Goal: Task Accomplishment & Management: Complete application form

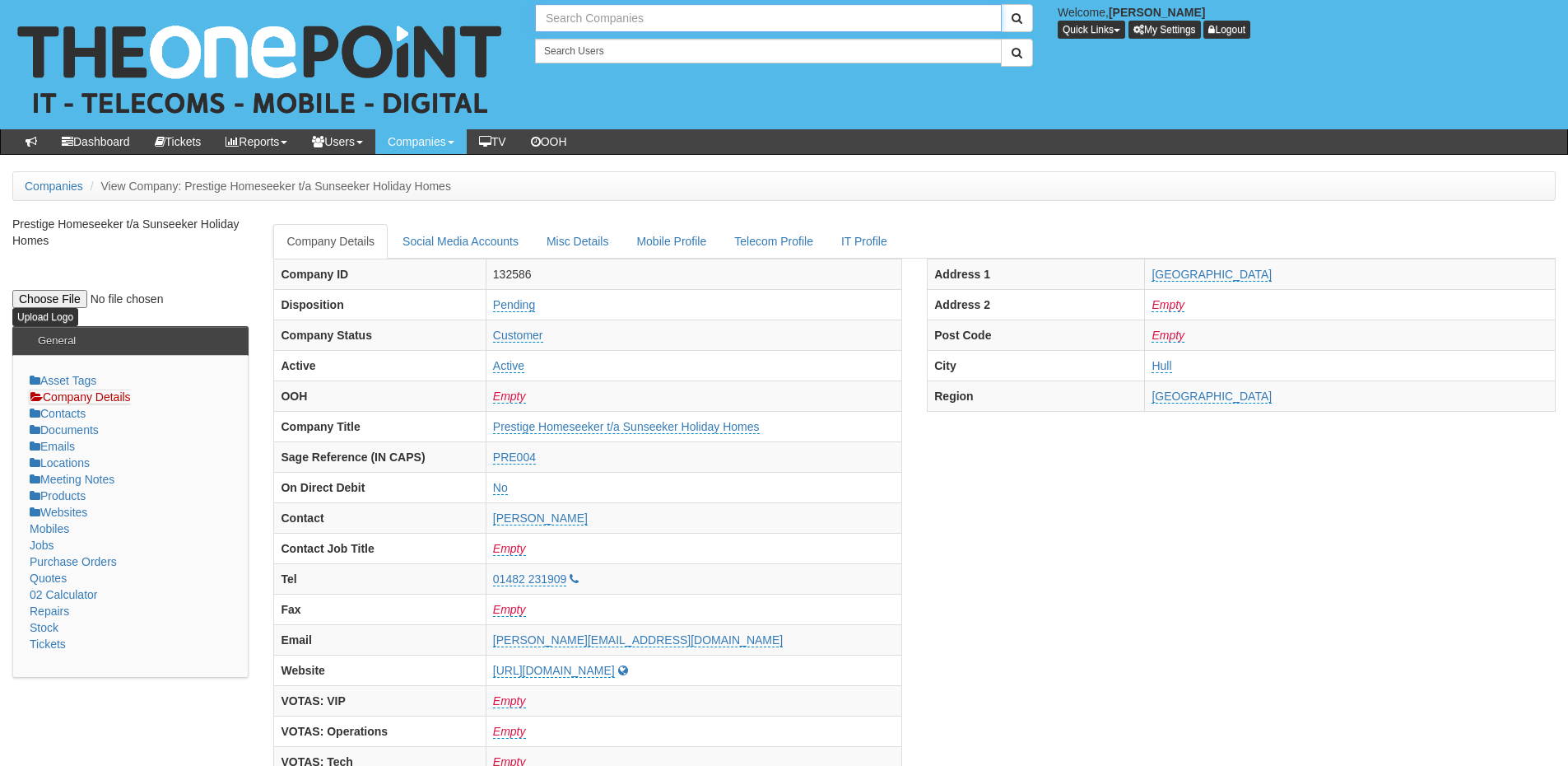
click at [616, 27] on input "text" at bounding box center [769, 18] width 467 height 28
type input "j"
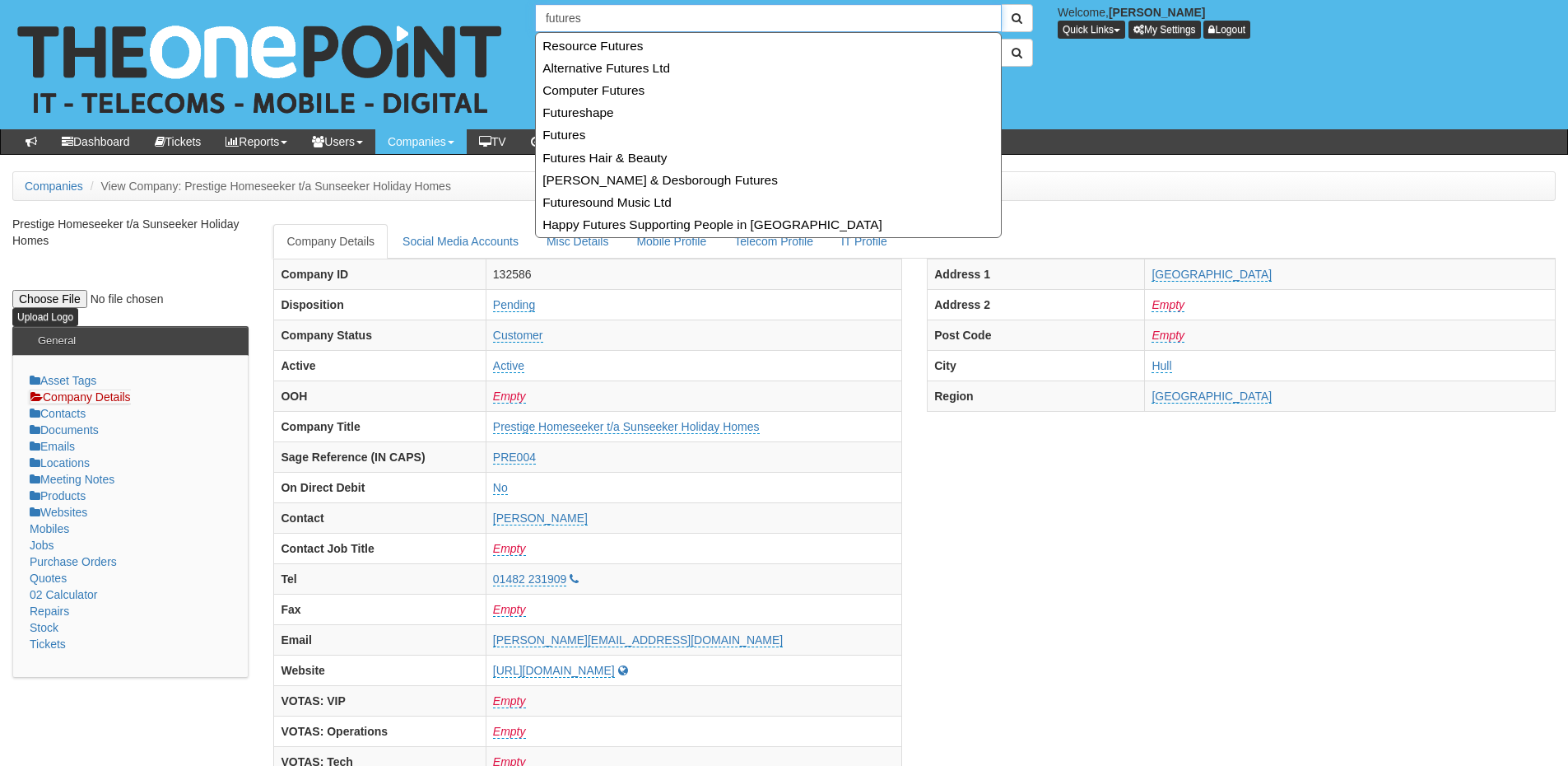
type input "futures"
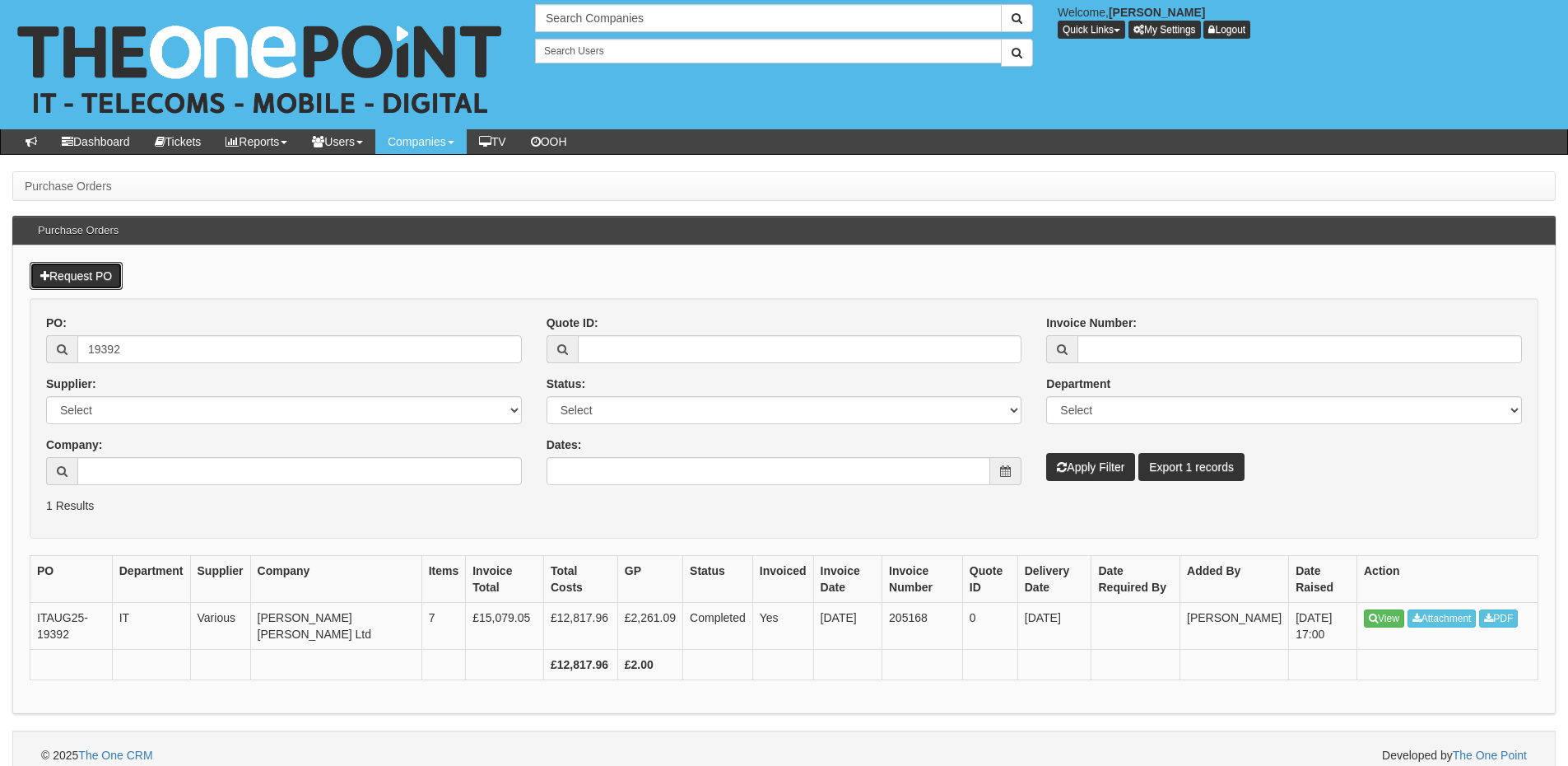
click at [107, 282] on link "Request PO" at bounding box center [77, 276] width 93 height 28
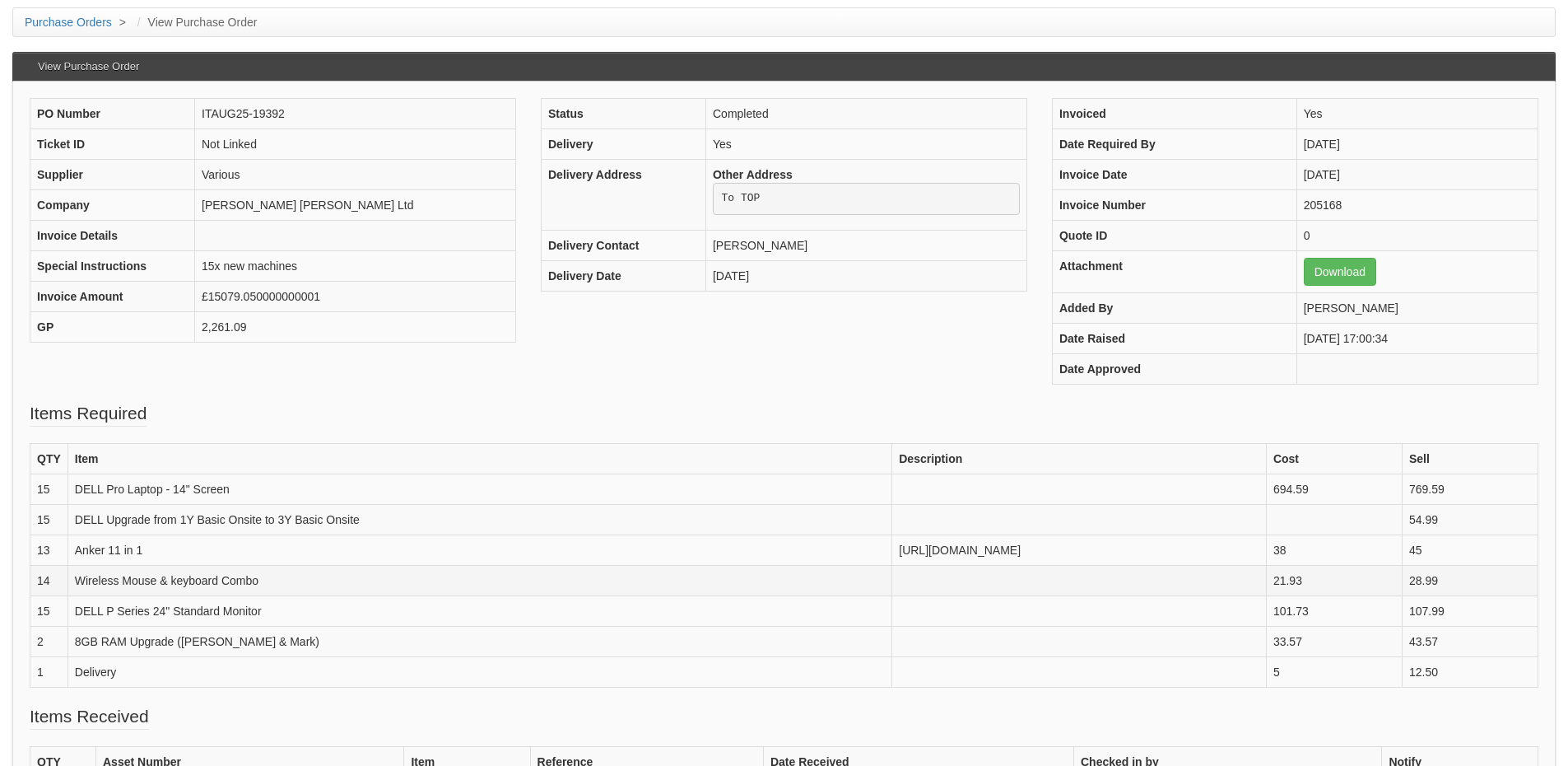
scroll to position [165, 0]
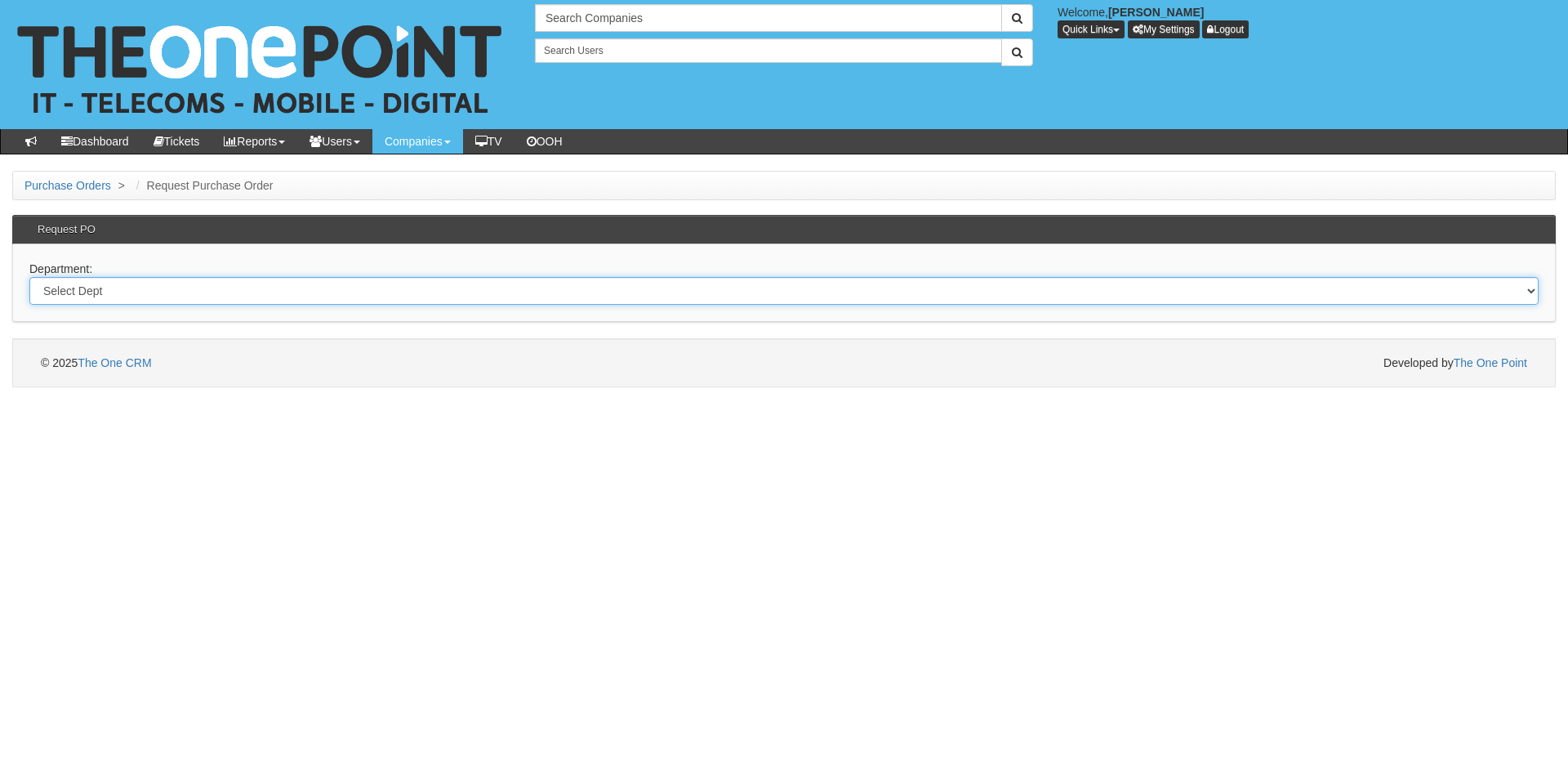
drag, startPoint x: 0, startPoint y: 0, endPoint x: 218, endPoint y: 287, distance: 360.4
click at [218, 287] on select "Select Dept Digital Internal IT Mobiles Marketing Telecoms" at bounding box center [784, 291] width 1509 height 28
select select "?pipeID=&dept=IT"
click at [30, 277] on select "Select Dept Digital Internal IT Mobiles Marketing Telecoms" at bounding box center [784, 291] width 1509 height 28
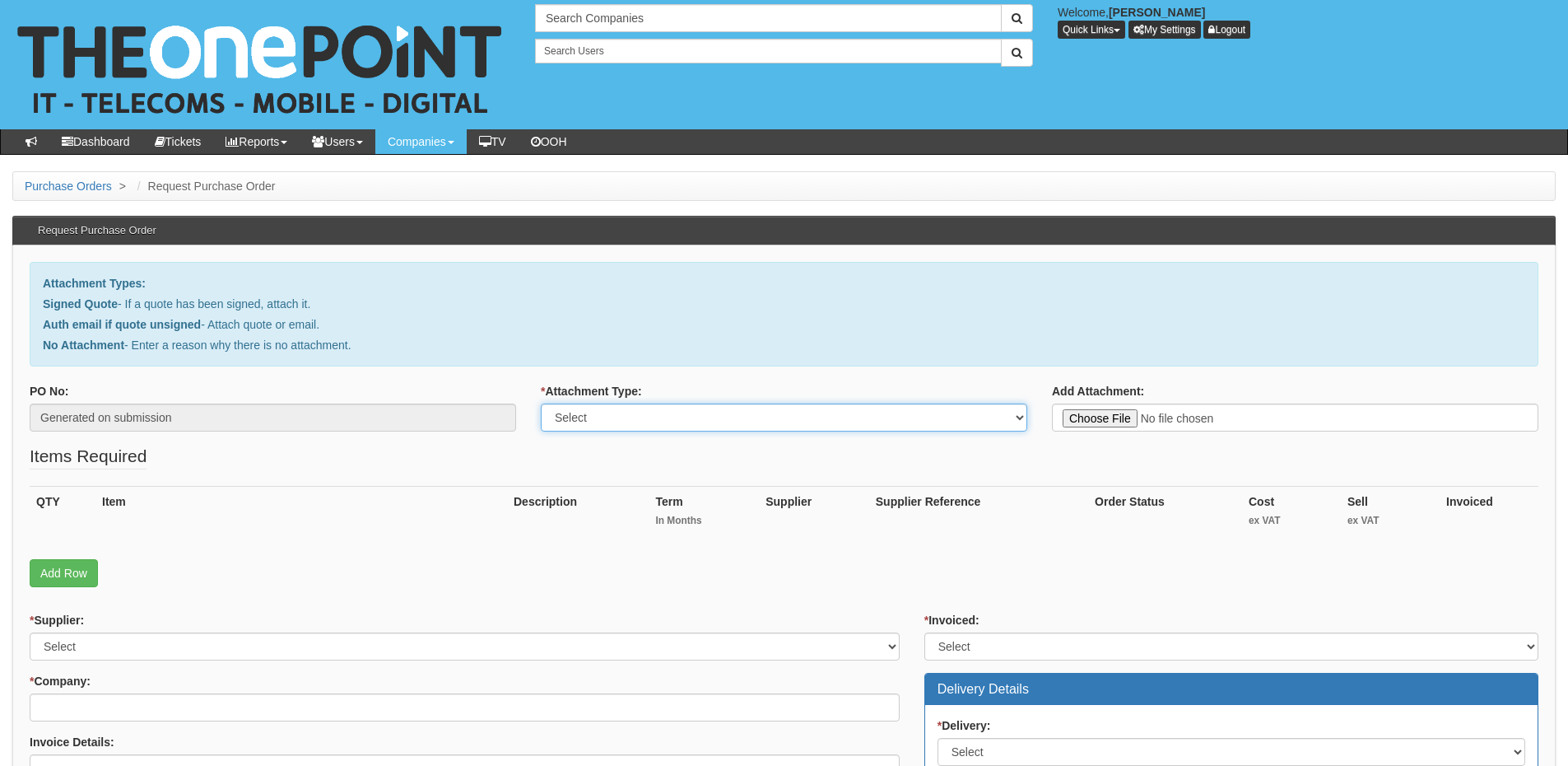
click at [648, 419] on select "Select Signed Quote Auth email with quote if unsigned No Attachment" at bounding box center [784, 417] width 487 height 28
select select "No Attachment"
click at [541, 403] on select "Select Signed Quote Auth email with quote if unsigned No Attachment" at bounding box center [784, 417] width 487 height 28
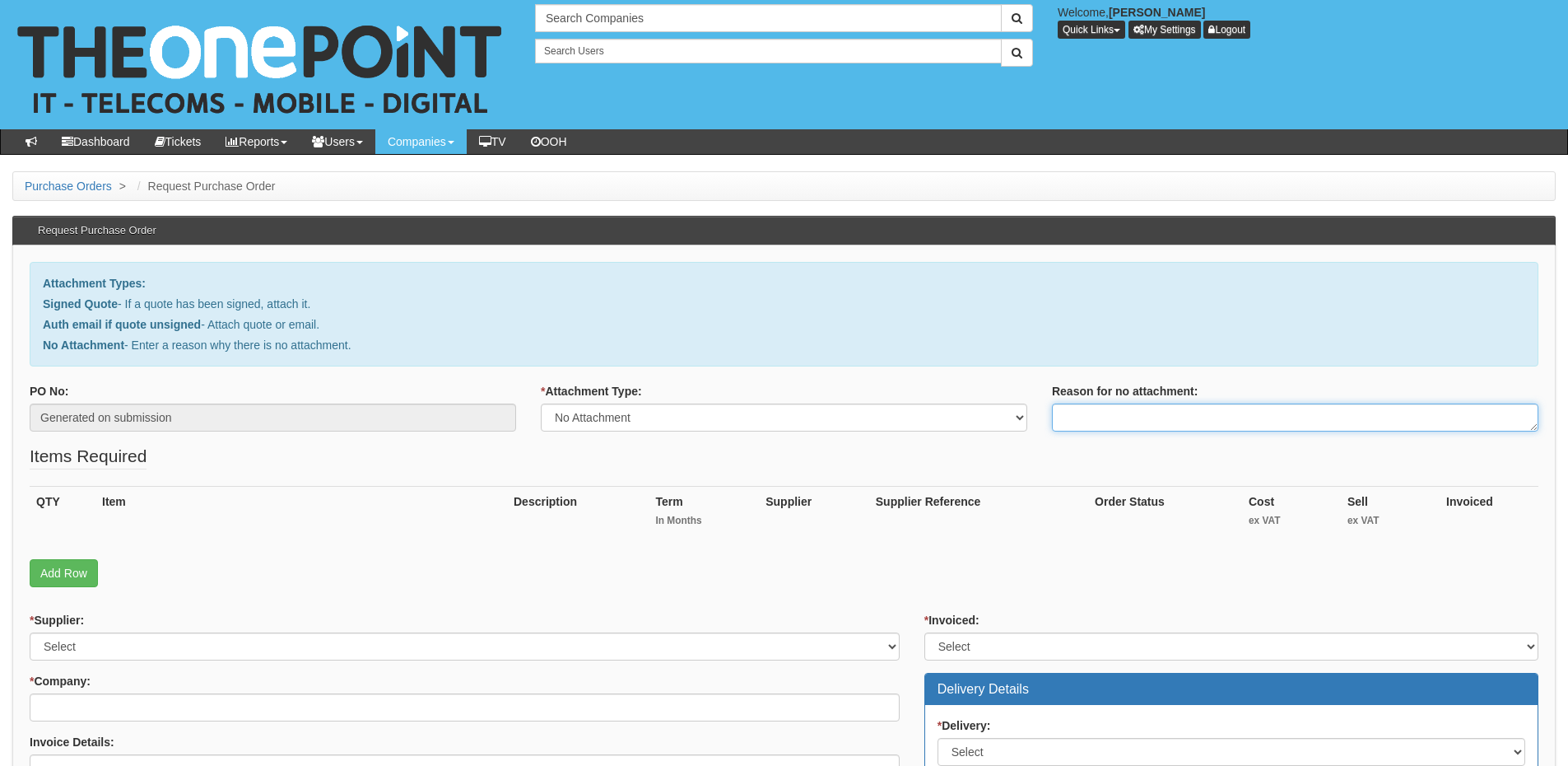
click at [1084, 419] on textarea "Reason for no attachment:" at bounding box center [1295, 417] width 487 height 28
click at [1197, 420] on textarea "Linked to ticket 441608" at bounding box center [1295, 417] width 487 height 28
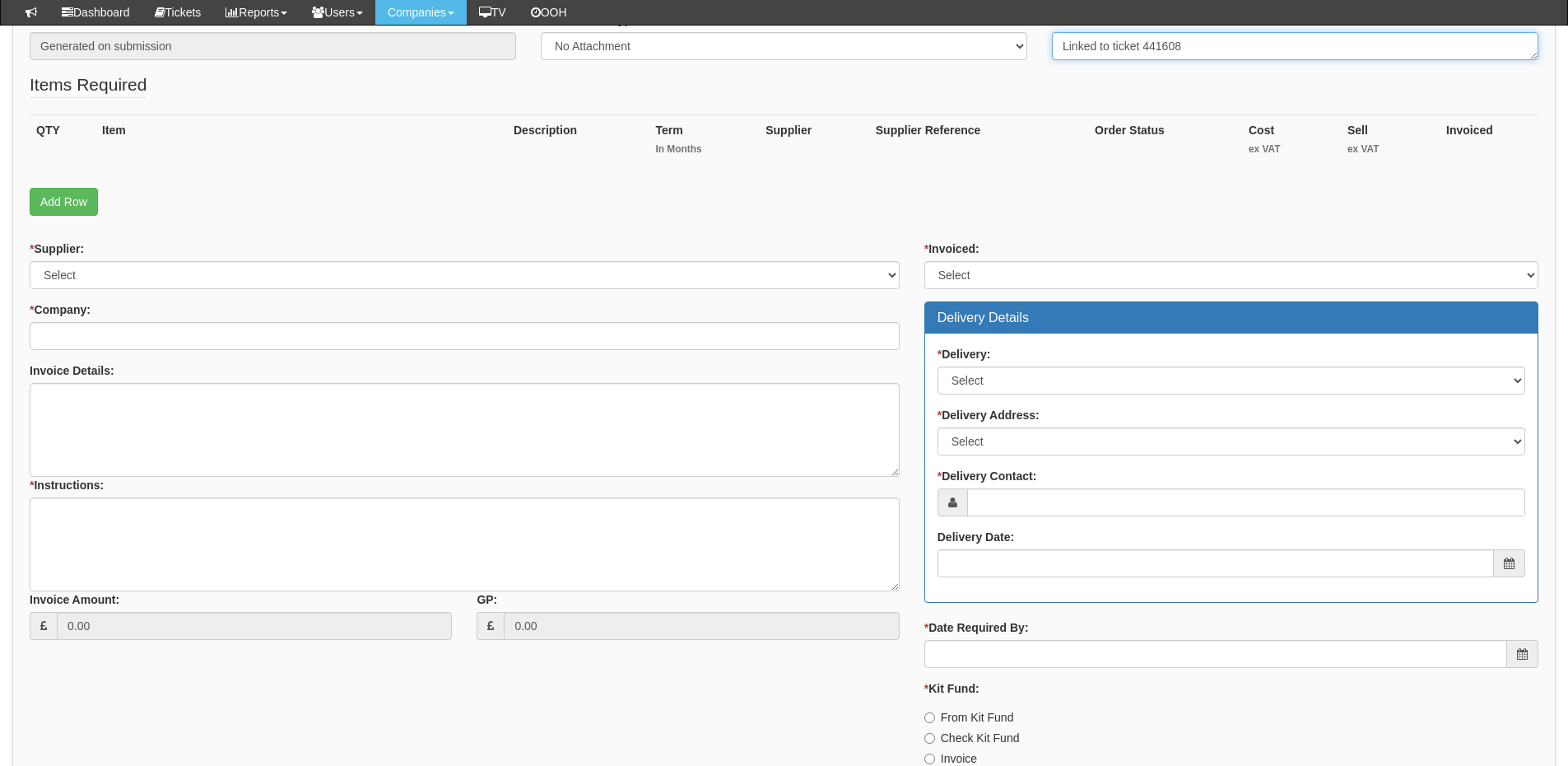
type textarea "Linked to ticket 441608"
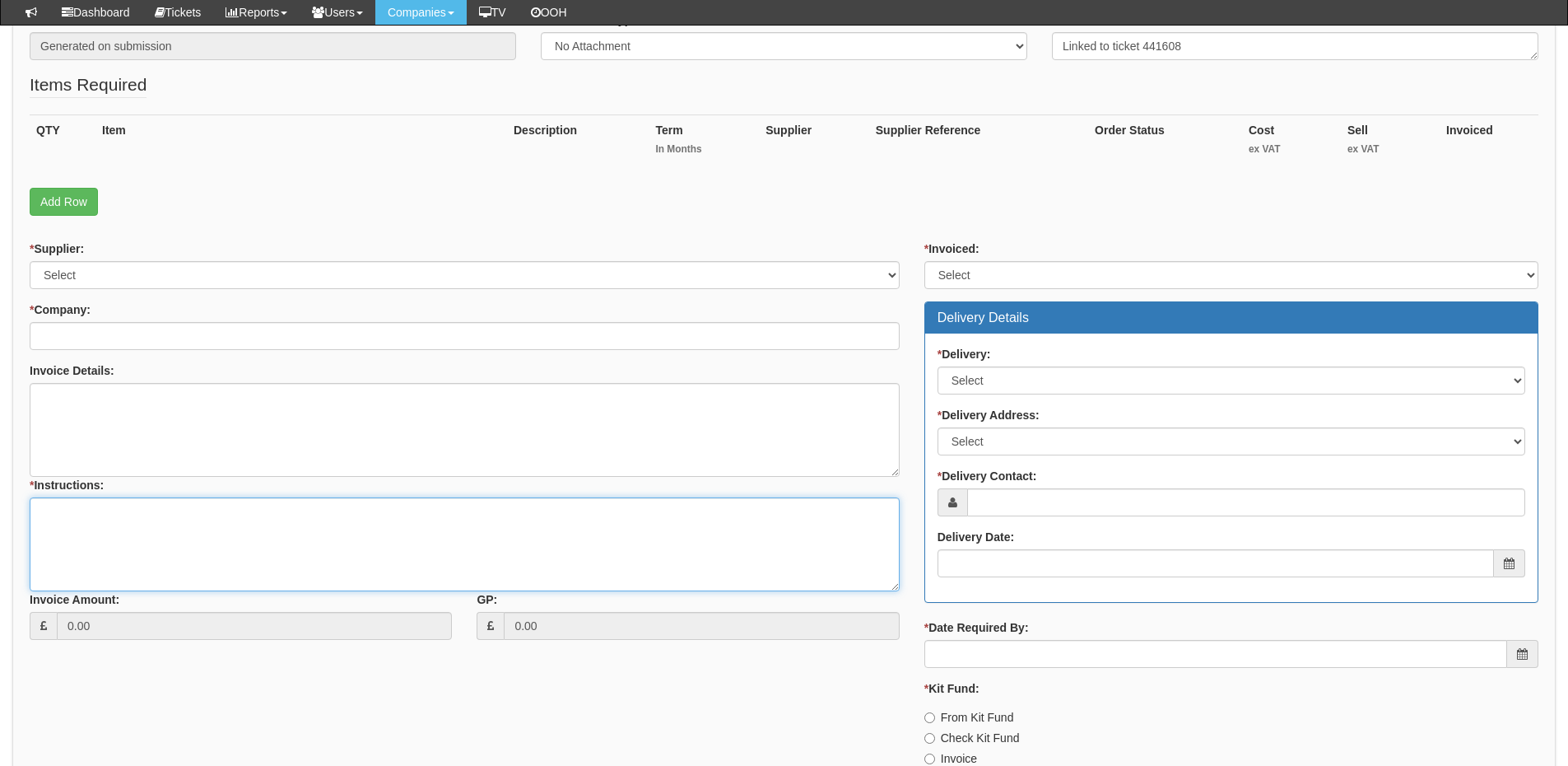
click at [140, 566] on textarea "* Instructions:" at bounding box center [465, 544] width 870 height 94
paste textarea "Linked to ticket 441608"
type textarea "Linked to ticket 441608"
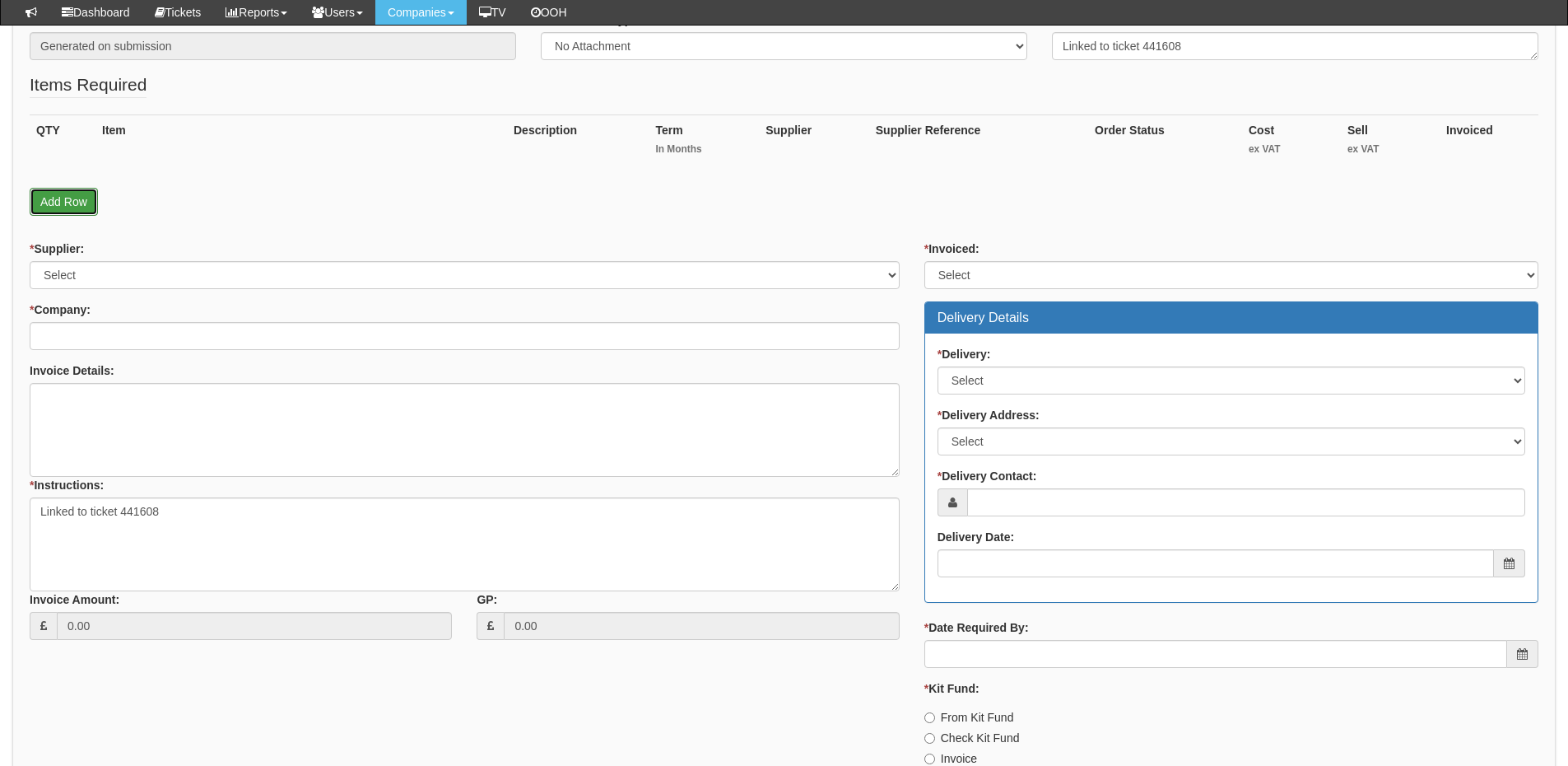
click at [83, 205] on link "Add Row" at bounding box center [64, 202] width 69 height 28
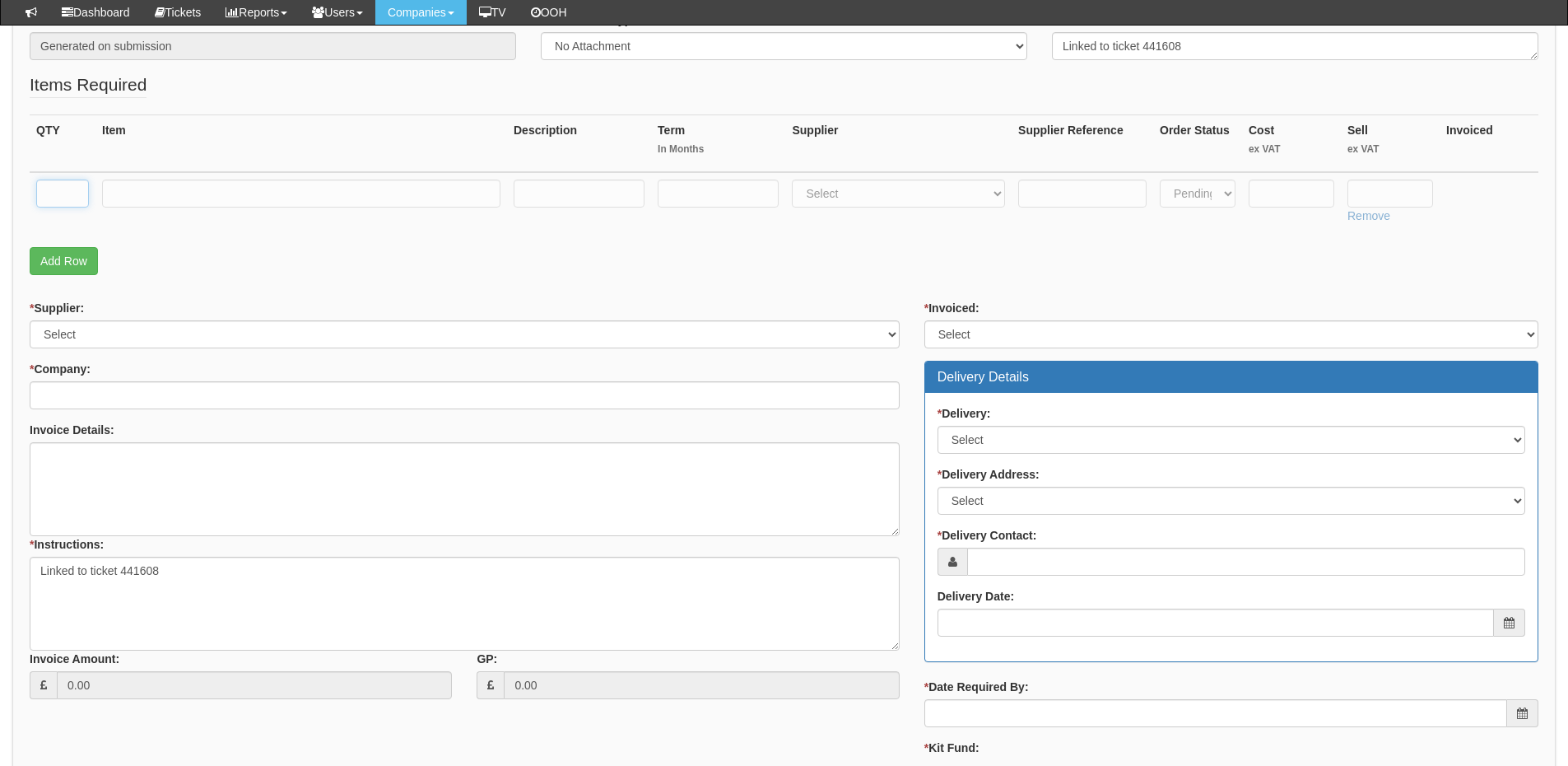
click at [58, 199] on input "text" at bounding box center [63, 194] width 53 height 28
type input "1"
click at [236, 196] on input "text" at bounding box center [301, 194] width 399 height 28
type input "Business Standard Licence"
click at [688, 189] on input "text" at bounding box center [718, 194] width 121 height 28
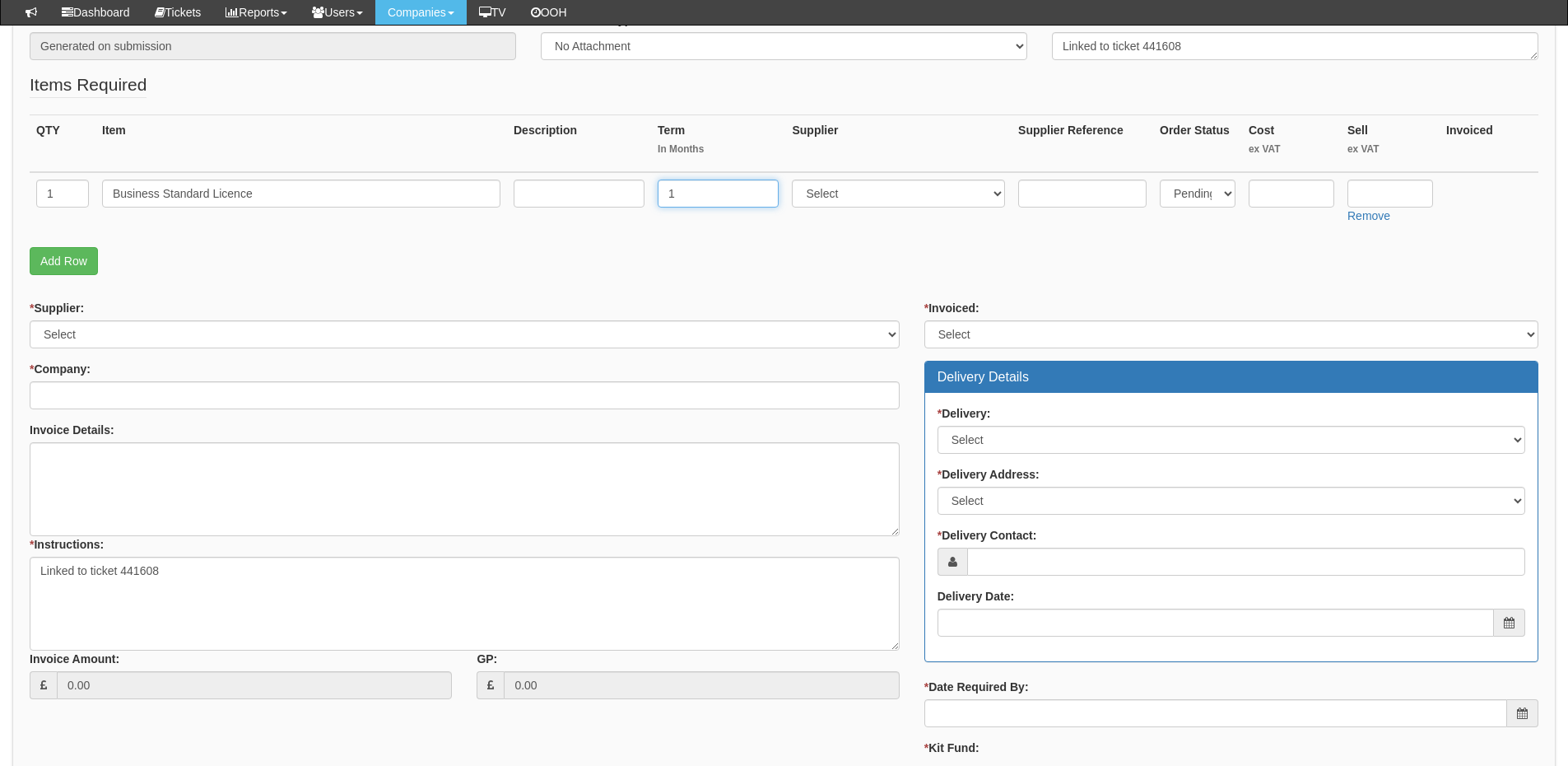
type input "1"
click at [585, 198] on input "text" at bounding box center [578, 194] width 131 height 28
type input "1-month"
click at [828, 200] on select "Select 123 REG.co.uk 1Password 3 4Gon AA Jones Electric Ltd Abzorb Access Group…" at bounding box center [899, 194] width 213 height 28
select select "291"
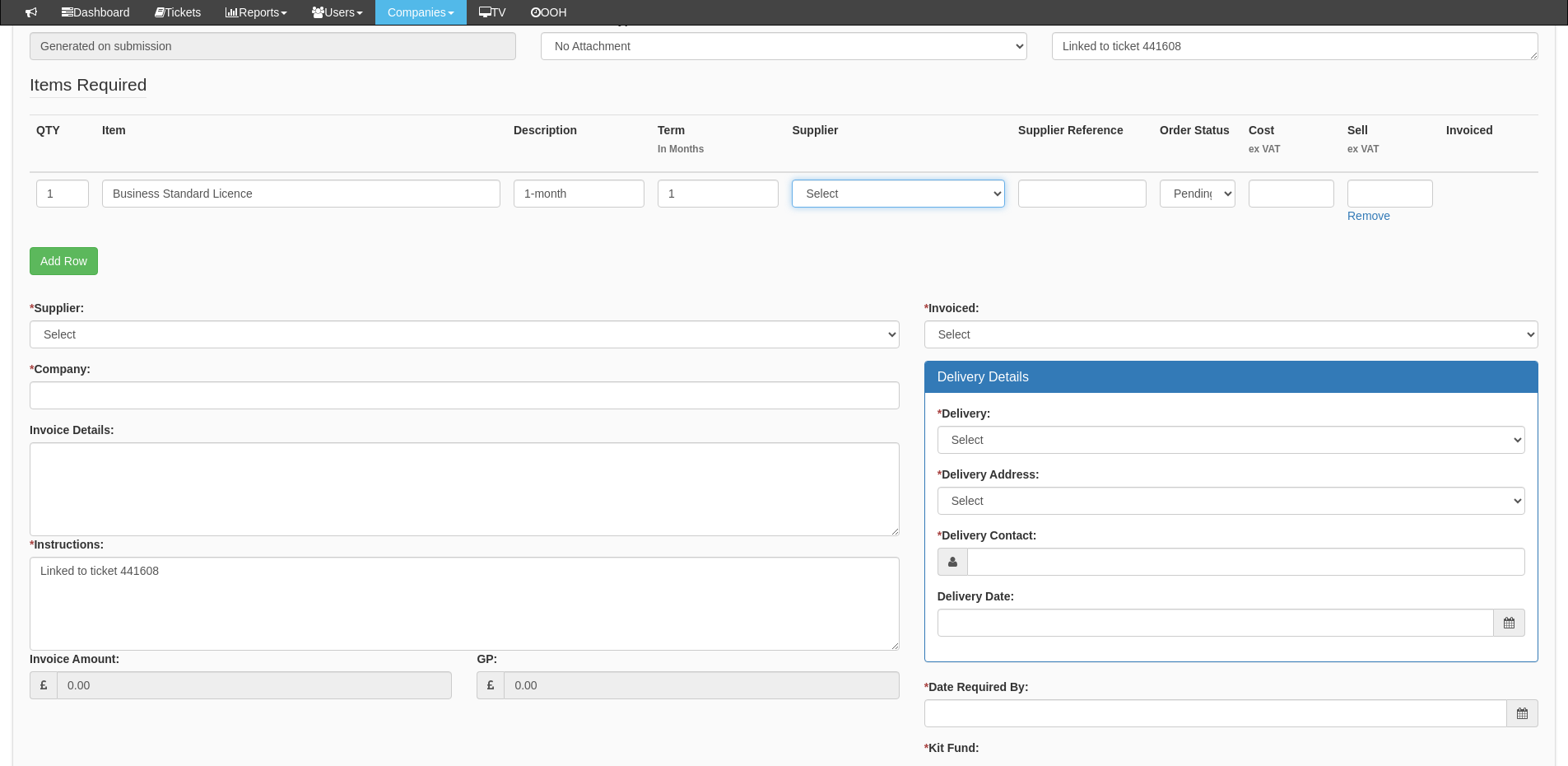
click at [796, 180] on select "Select 123 REG.co.uk 1Password 3 4Gon AA Jones Electric Ltd Abzorb Access Group…" at bounding box center [899, 194] width 213 height 28
click at [1396, 194] on input "text" at bounding box center [1390, 194] width 85 height 28
type input "11.52"
click at [1295, 187] on input "text" at bounding box center [1291, 194] width 85 height 28
type input "9.41"
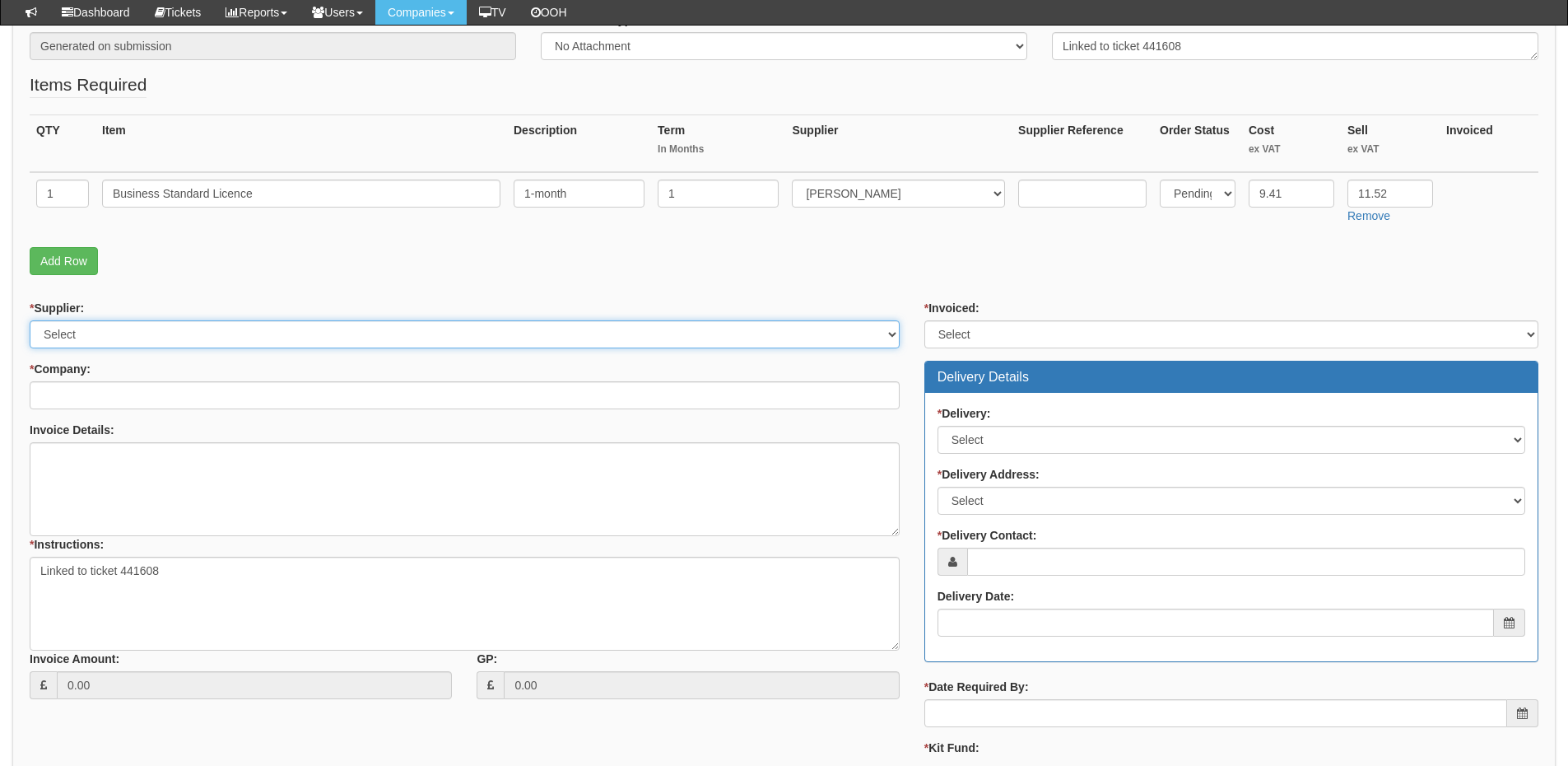
click at [104, 327] on select "Select 123 REG.co.uk 1Password 3 4Gon AA Jones Electric Ltd Abzorb Access Group…" at bounding box center [465, 335] width 870 height 28
select select "291"
click at [30, 320] on select "Select 123 REG.co.uk 1Password 3 4Gon AA Jones Electric Ltd Abzorb Access Group…" at bounding box center [465, 335] width 870 height 28
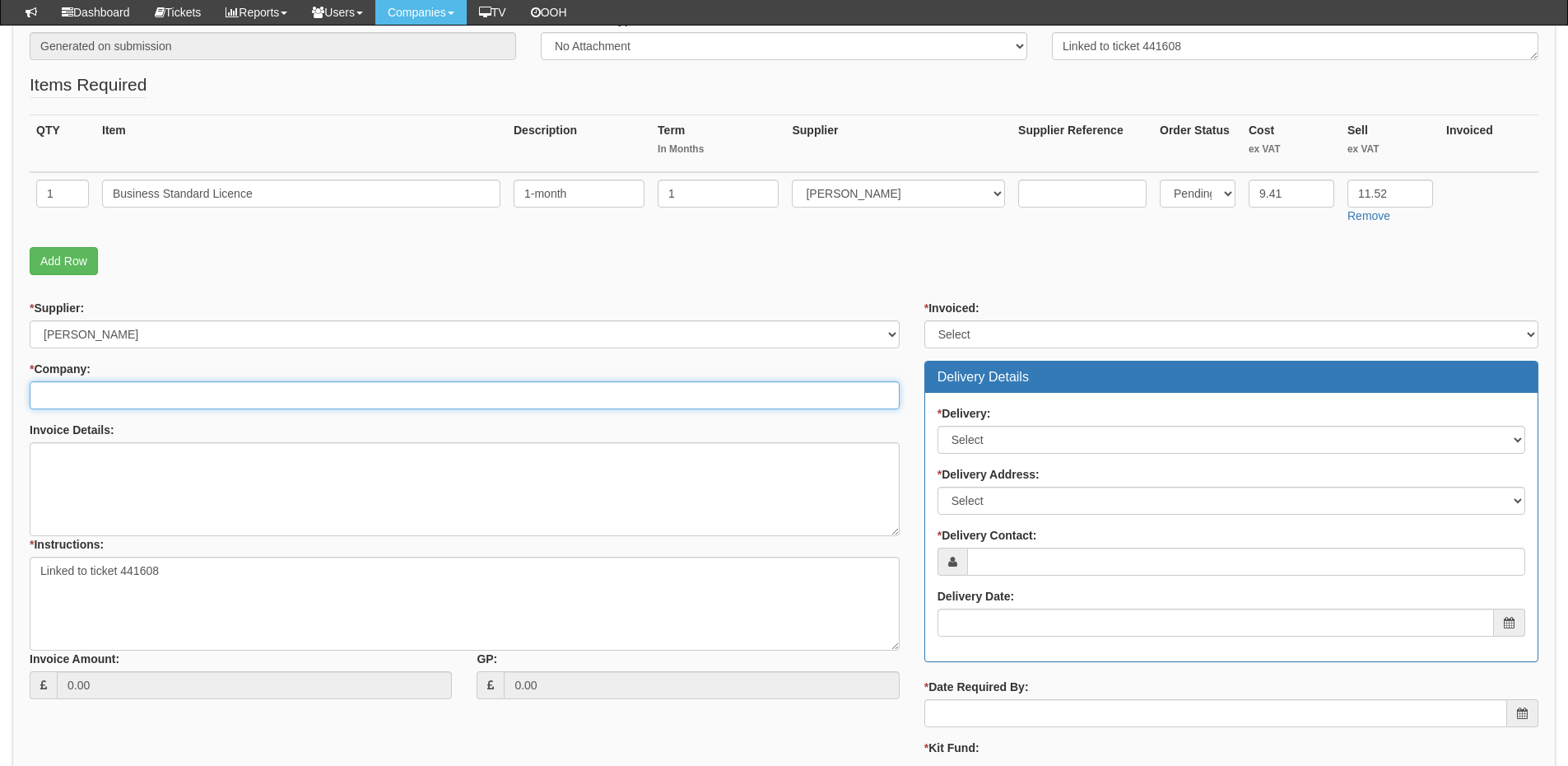
click at [81, 401] on input "* Company:" at bounding box center [465, 395] width 870 height 28
type input "t"
type input "e"
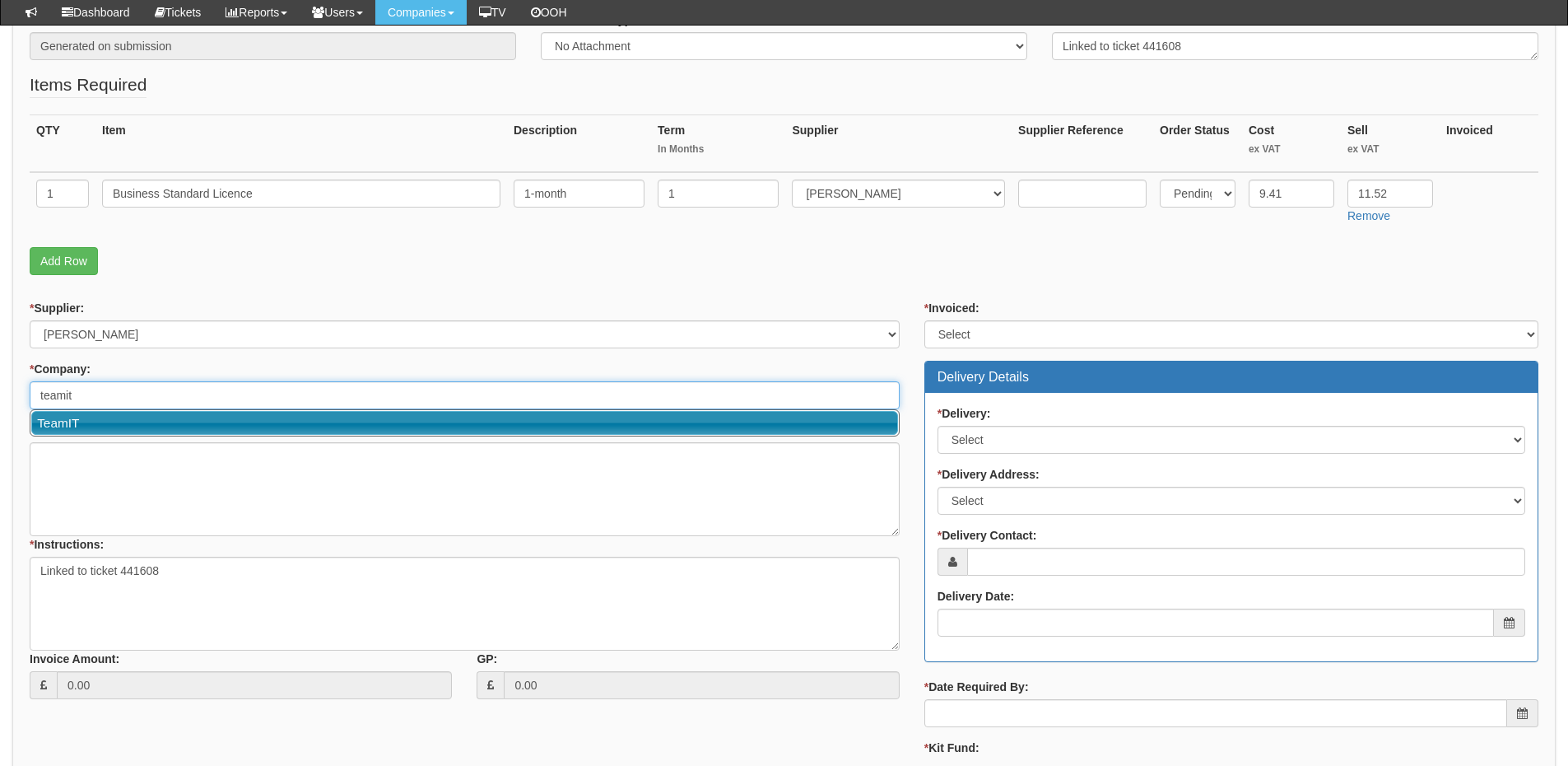
click at [90, 421] on link "TeamIT" at bounding box center [465, 423] width 867 height 24
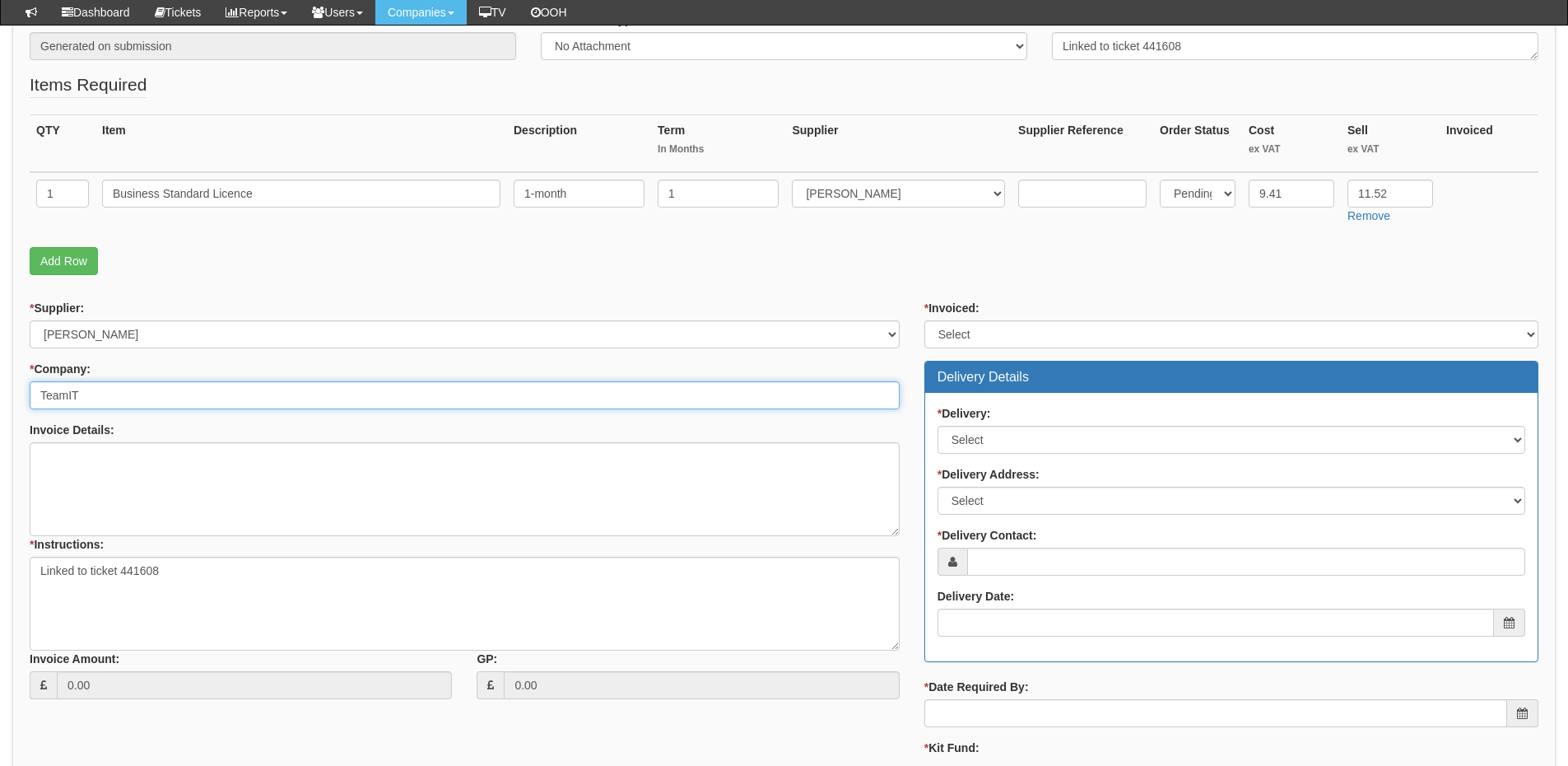
type input "TeamIT"
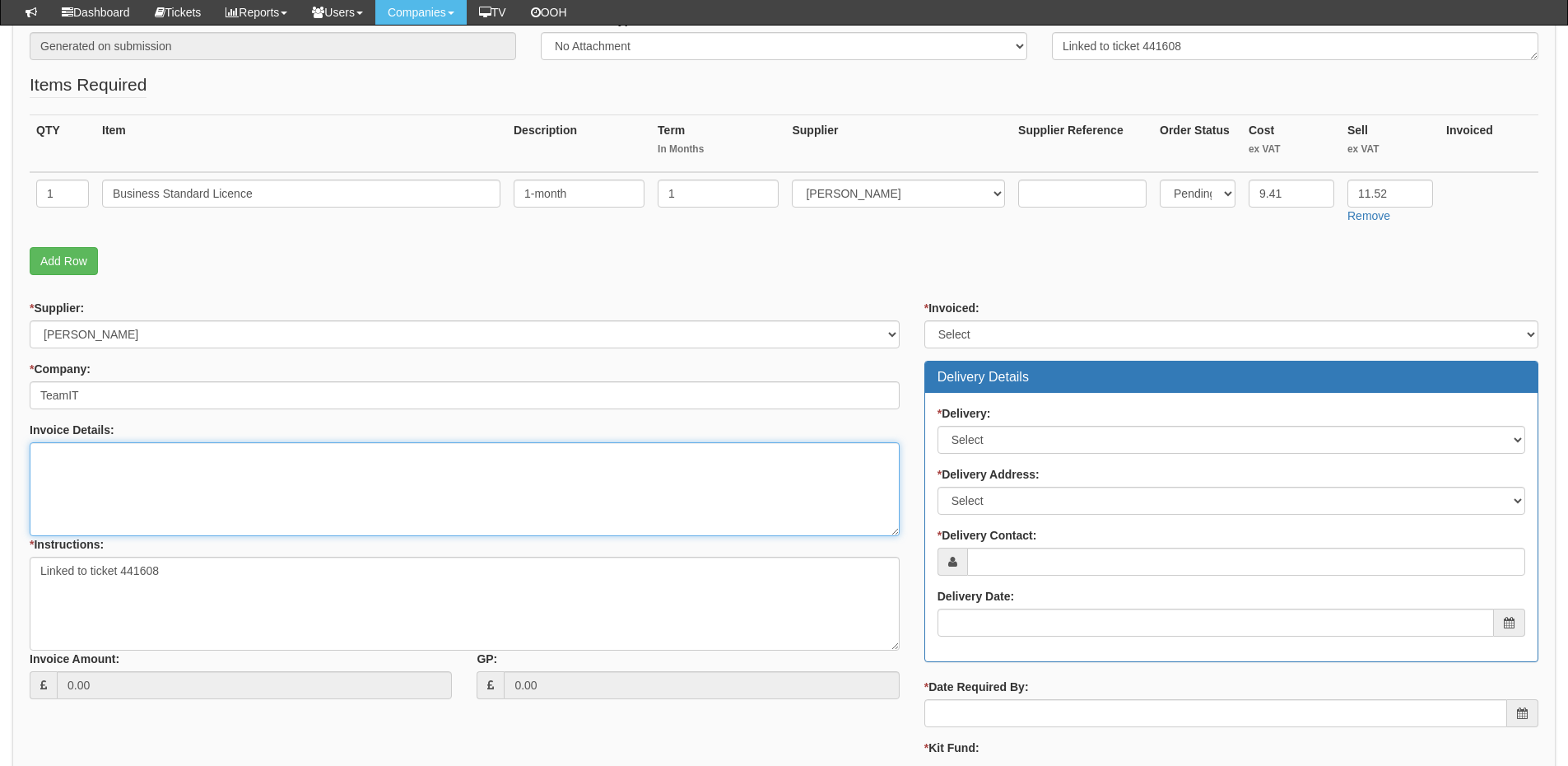
click at [87, 482] on textarea "Invoice Details:" at bounding box center [465, 489] width 870 height 94
type textarea "Tarigo"
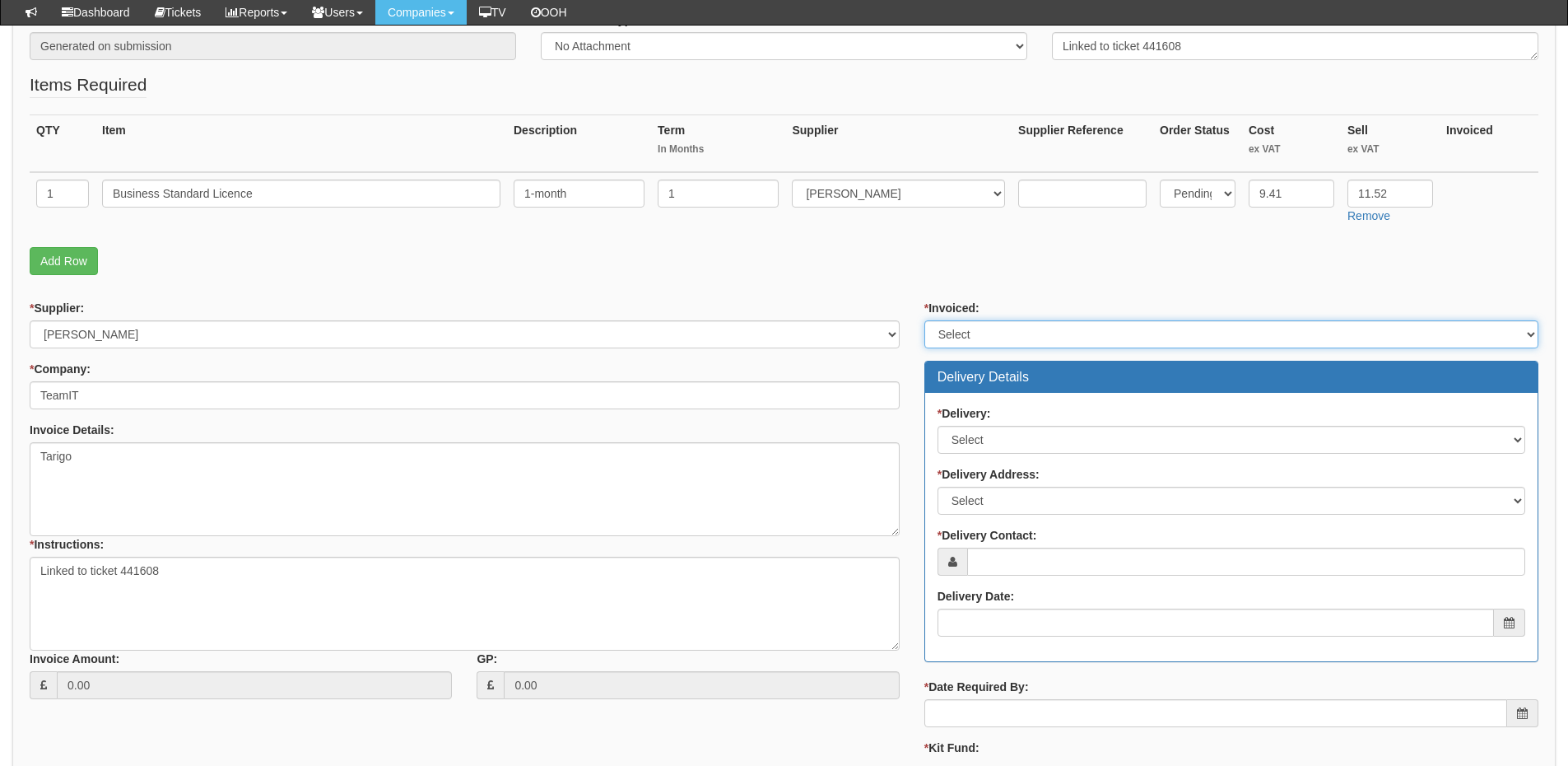
drag, startPoint x: 997, startPoint y: 326, endPoint x: 997, endPoint y: 347, distance: 21.0
click at [997, 326] on select "Select Yes No N/A STB (part of order)" at bounding box center [1232, 335] width 615 height 28
select select "2"
click at [924, 320] on select "Select Yes No N/A STB (part of order)" at bounding box center [1232, 335] width 615 height 28
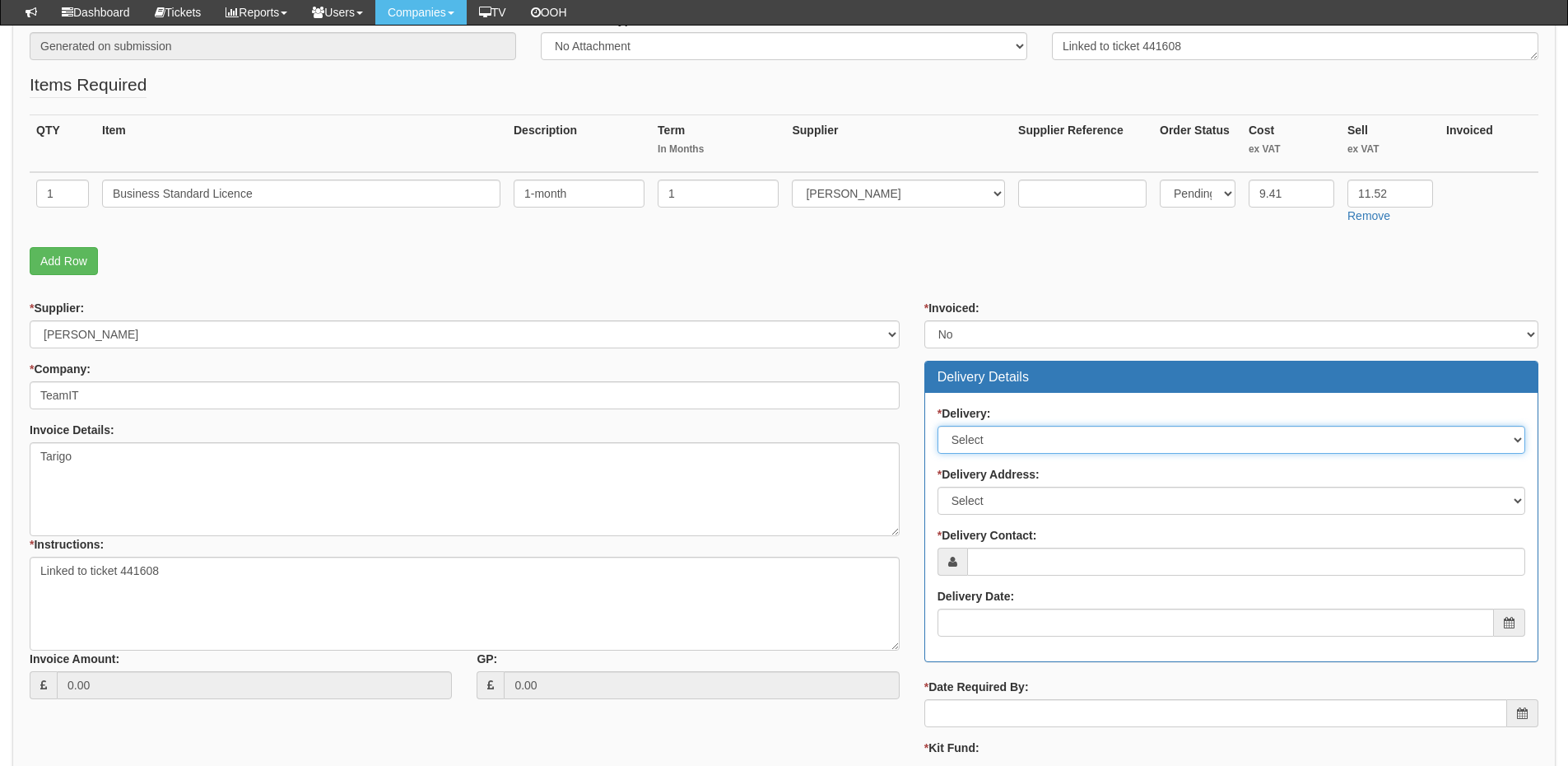
click at [1017, 442] on select "Select No Not Applicable Yes" at bounding box center [1232, 439] width 588 height 28
select select "3"
click at [938, 425] on select "Select No Not Applicable Yes" at bounding box center [1232, 439] width 588 height 28
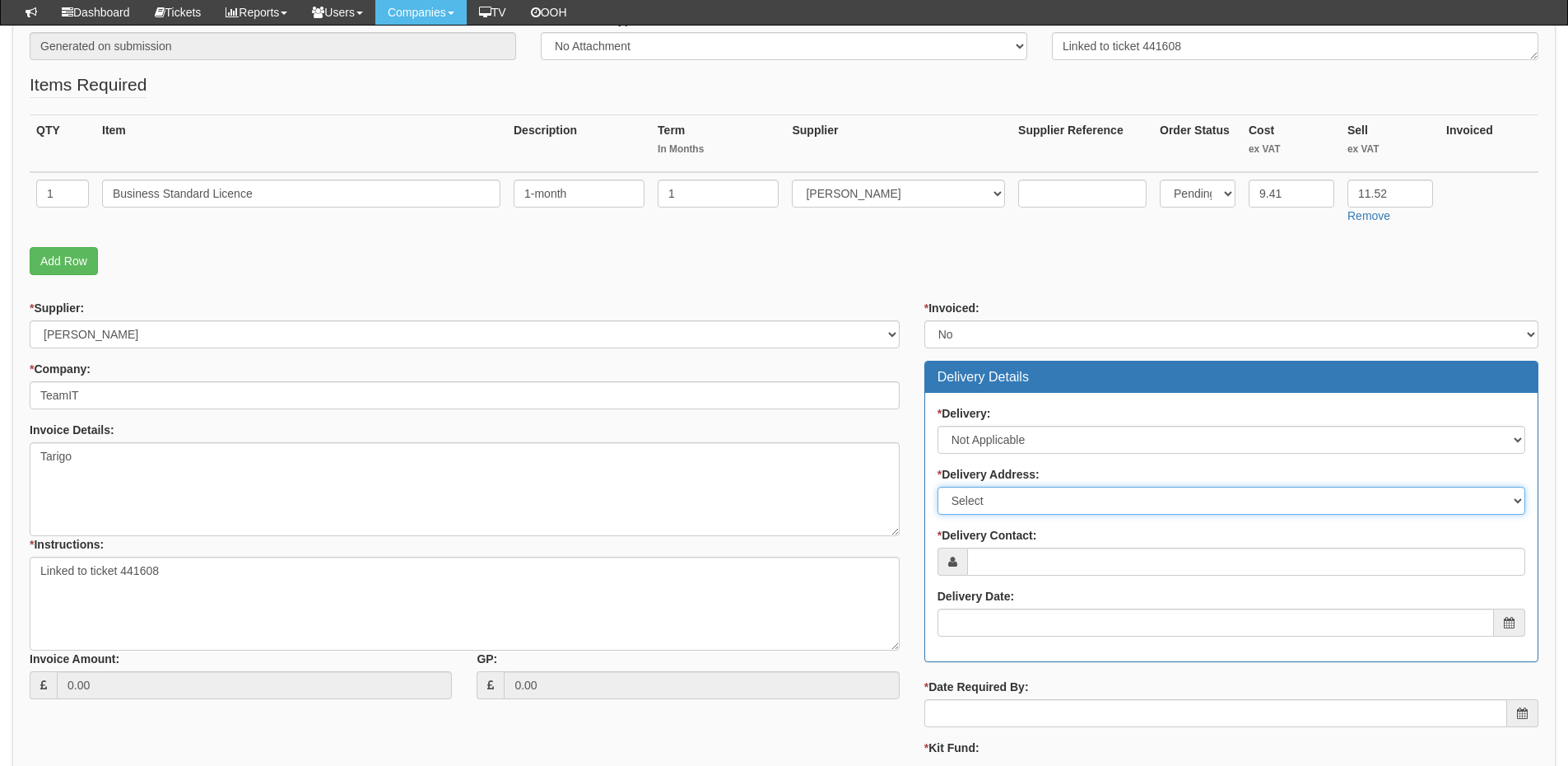
drag, startPoint x: 1019, startPoint y: 498, endPoint x: 1016, endPoint y: 513, distance: 15.3
click at [1019, 498] on select "Select Not Applicable Main Address - WF8 4HY Other" at bounding box center [1232, 501] width 588 height 28
select select "N/A"
click at [938, 487] on select "Select Not Applicable Main Address - WF8 4HY Other" at bounding box center [1232, 501] width 588 height 28
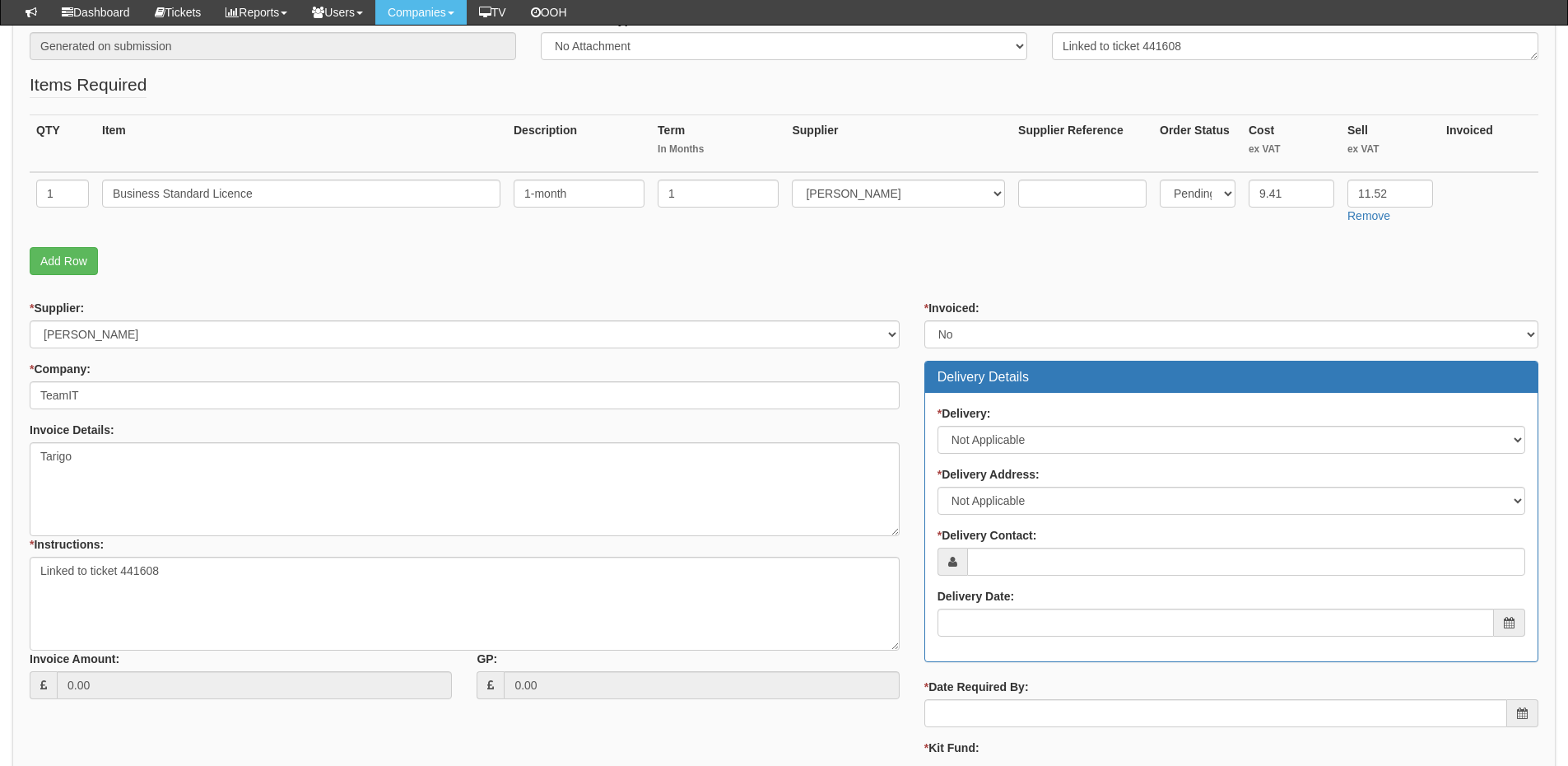
click at [1014, 544] on div "* Delivery Contact:" at bounding box center [1232, 550] width 588 height 48
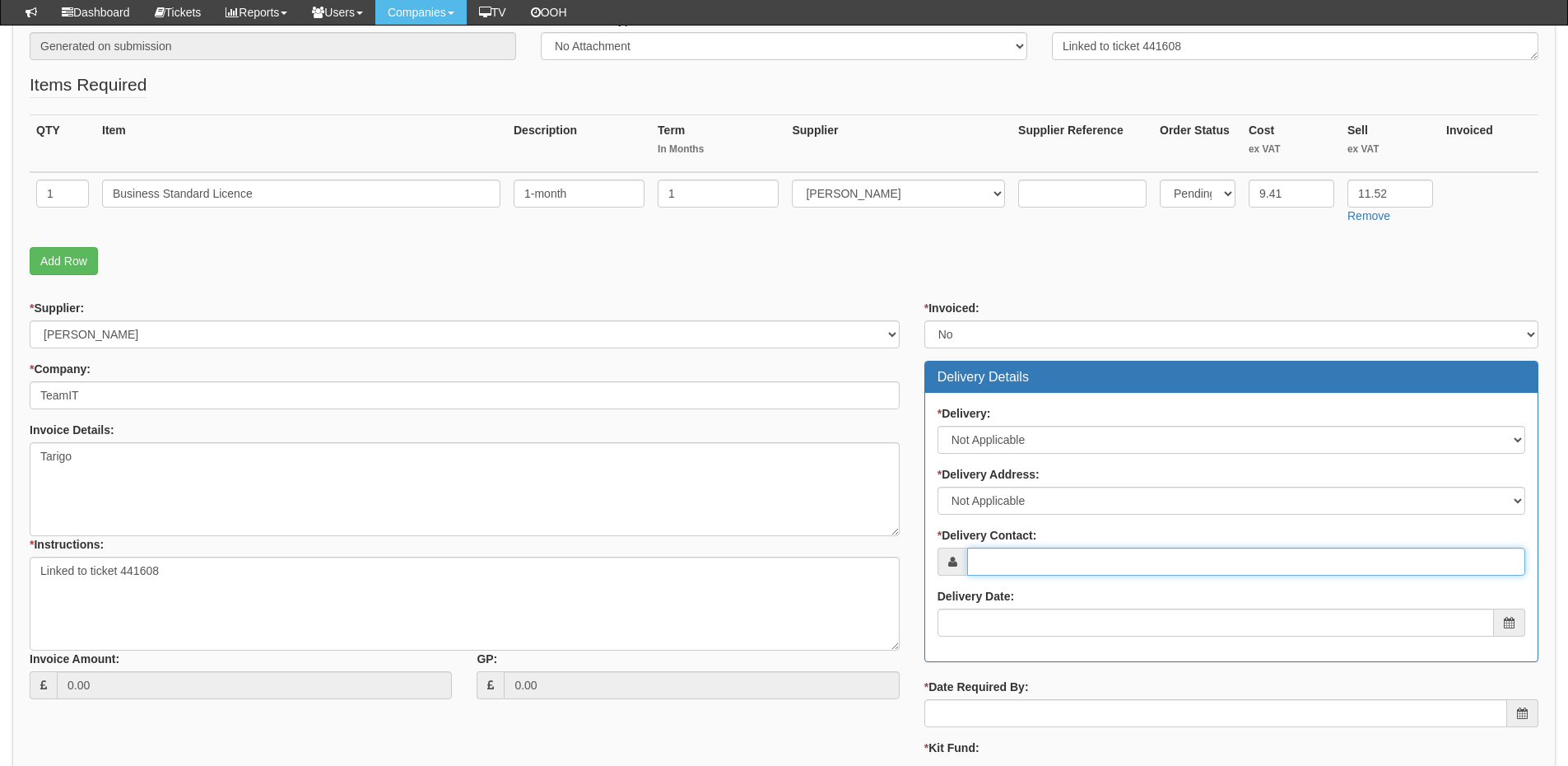
click at [1006, 560] on input "* Delivery Contact:" at bounding box center [1247, 562] width 558 height 28
click at [1047, 556] on input "* Delivery Contact:" at bounding box center [1247, 562] width 558 height 28
paste input "Deborah Myers"
type input "Deborah Myers"
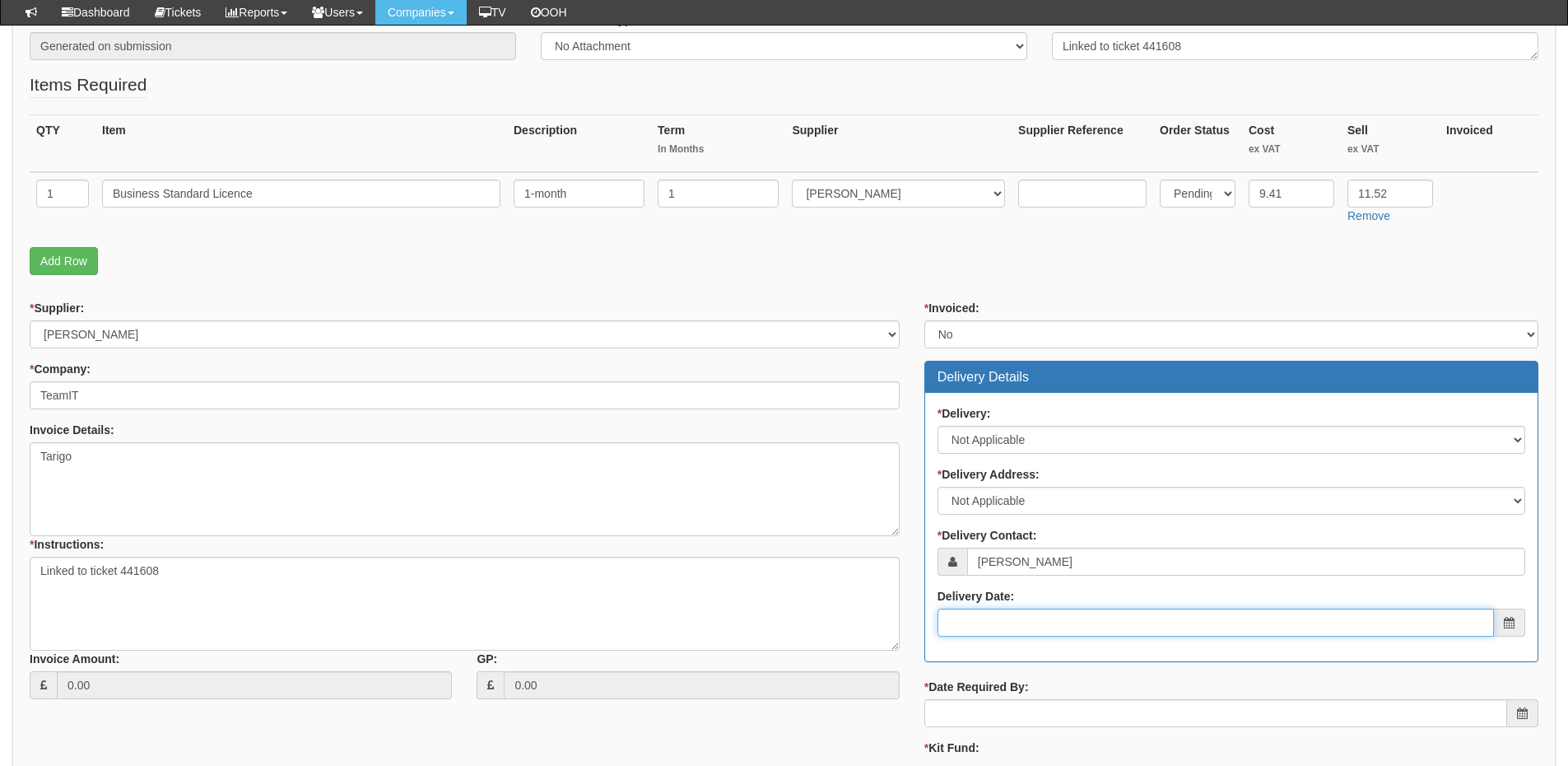
click at [1041, 615] on input "Delivery Date:" at bounding box center [1216, 622] width 556 height 28
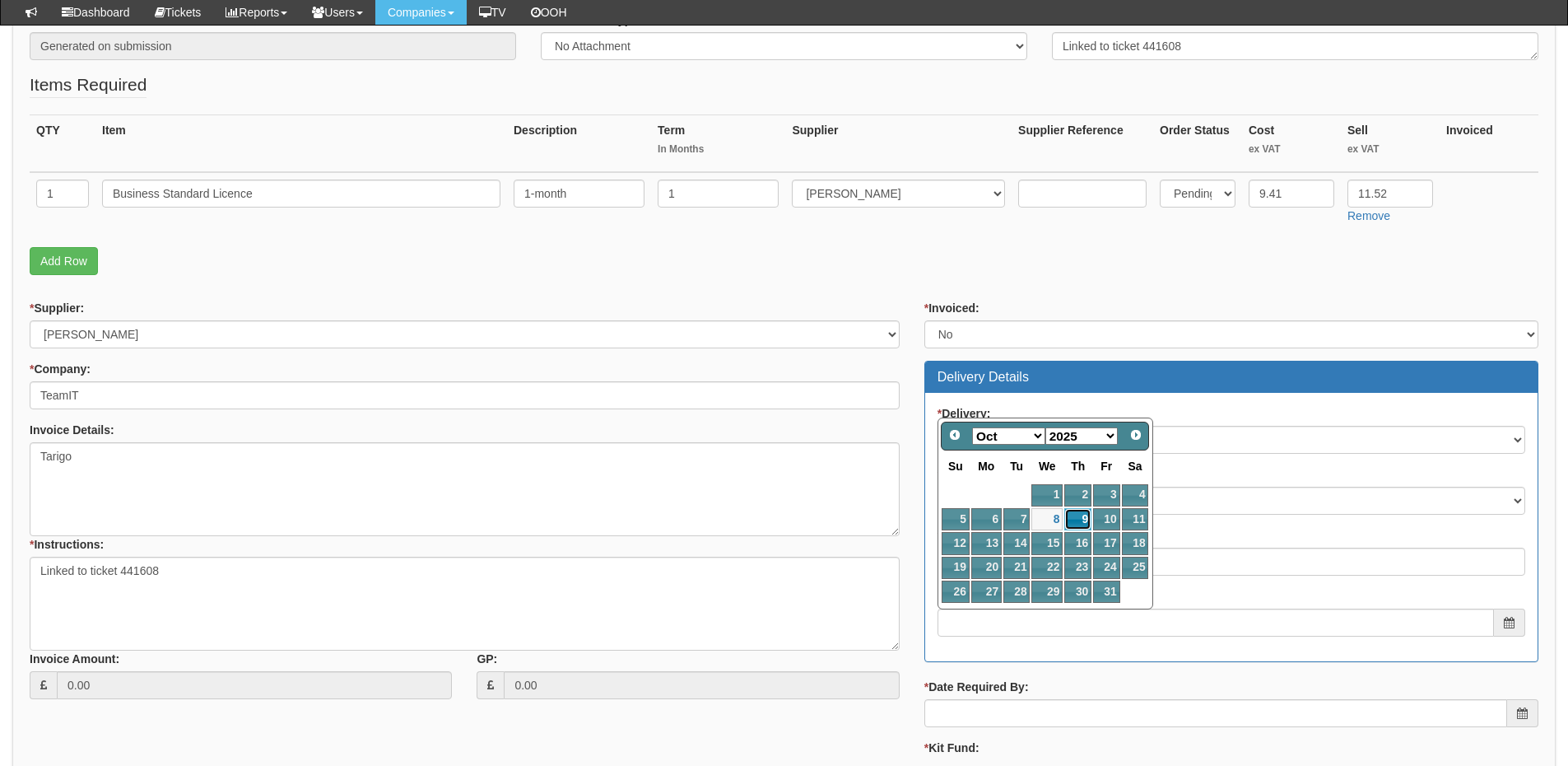
click at [1090, 513] on link "9" at bounding box center [1078, 519] width 27 height 22
type input "2025-10-09"
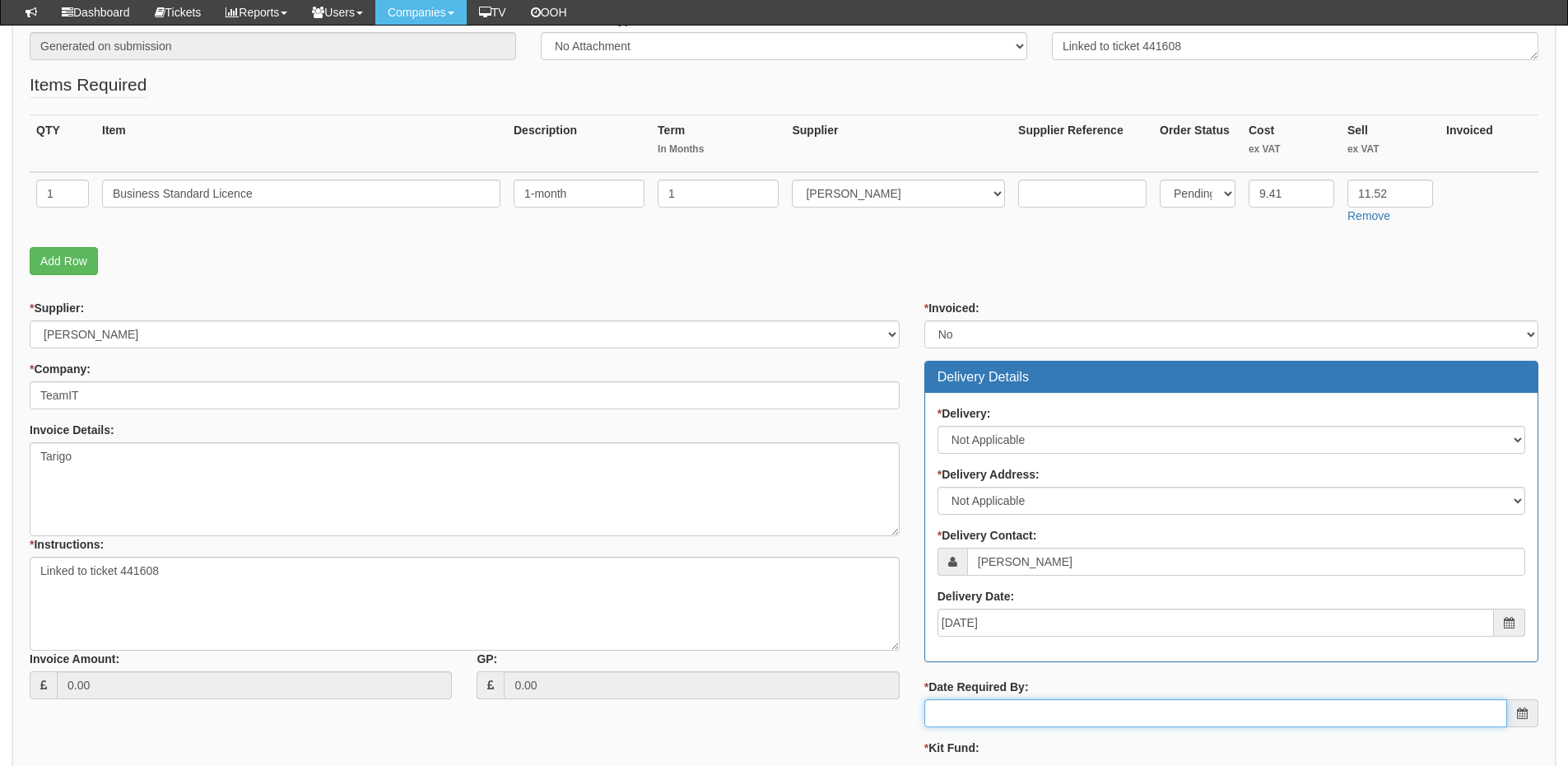
click at [1062, 718] on input "* Date Required By:" at bounding box center [1216, 713] width 583 height 28
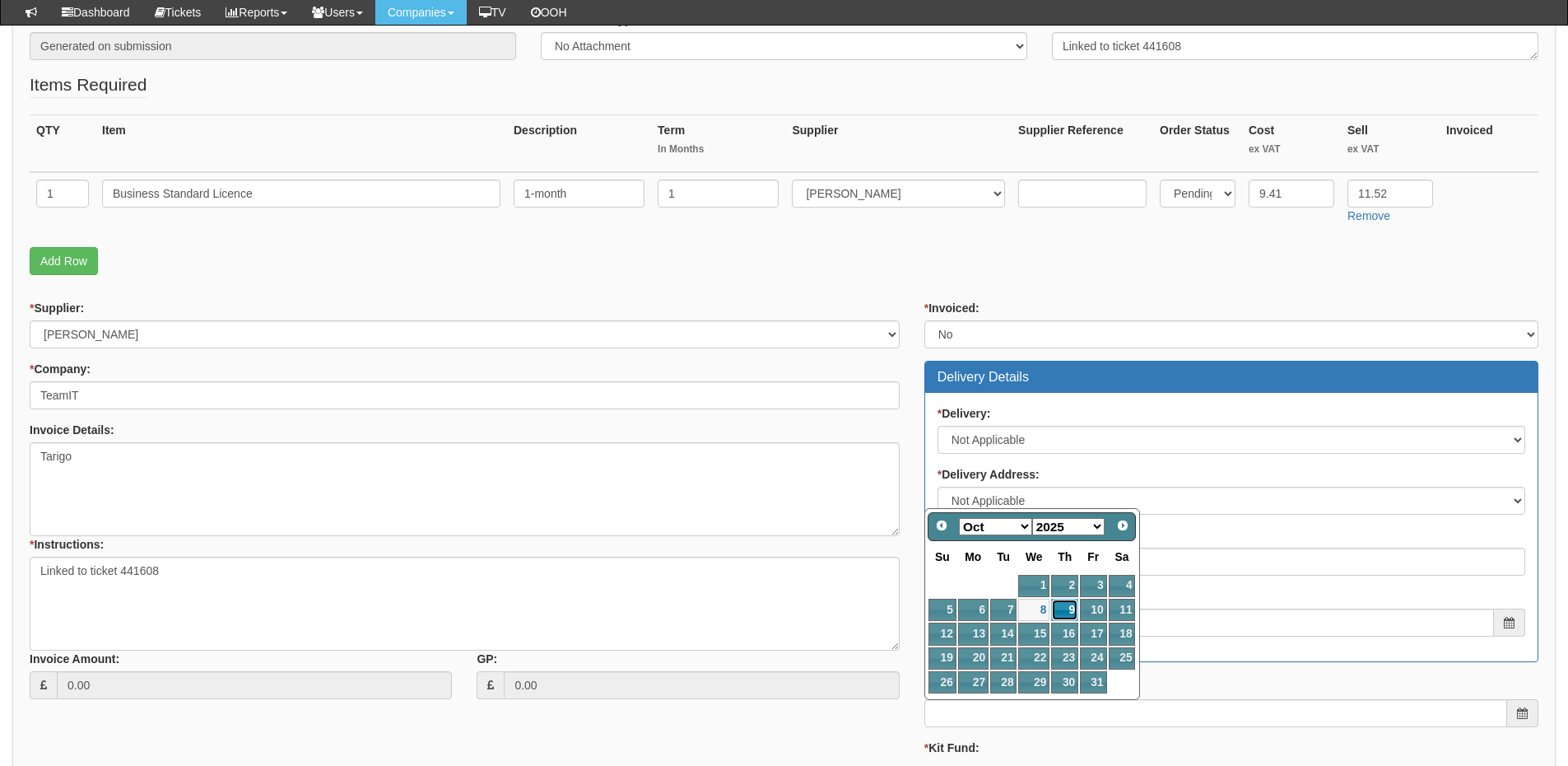
click at [1069, 608] on link "9" at bounding box center [1064, 609] width 27 height 22
type input "2025-10-09"
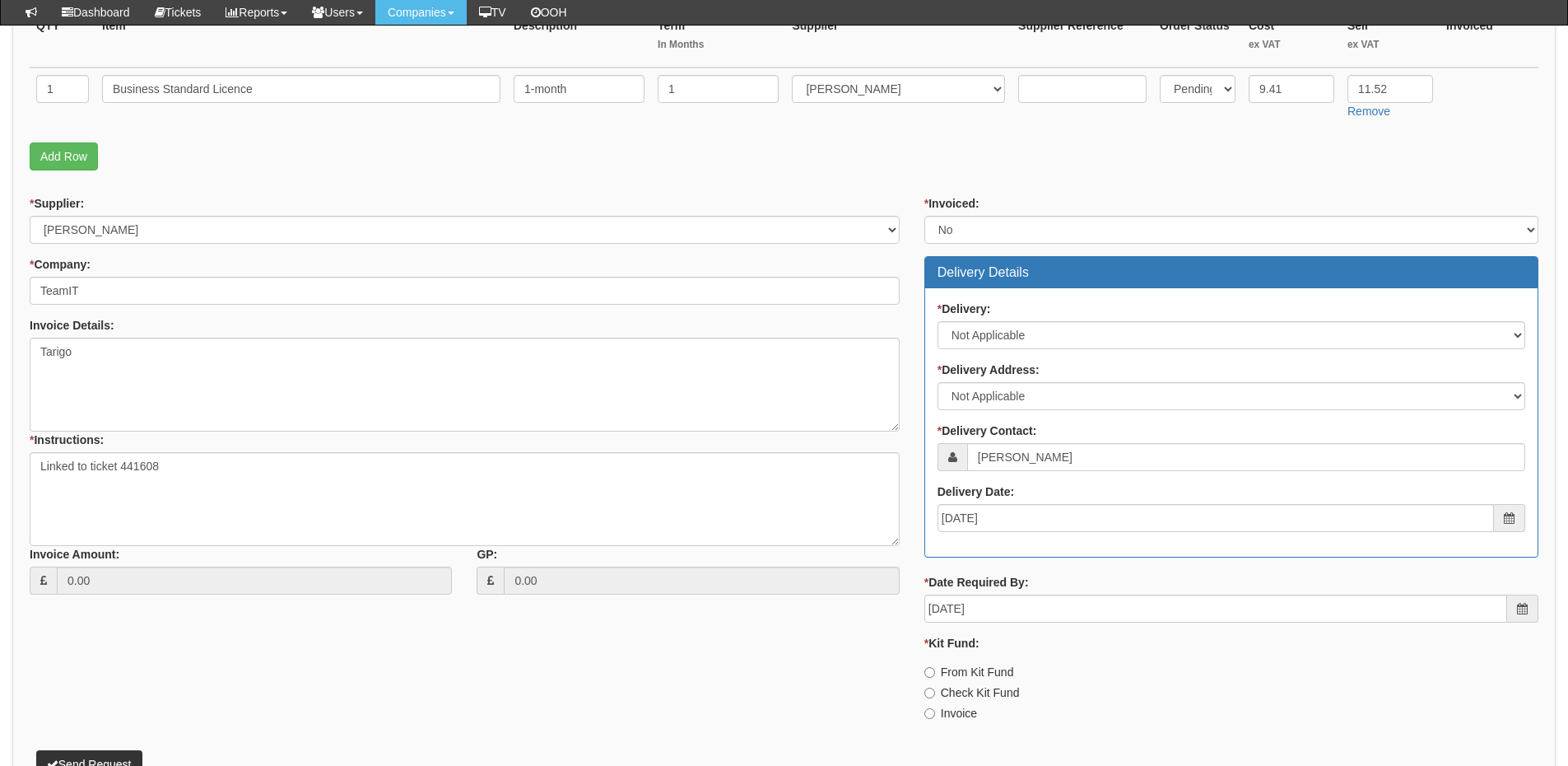
scroll to position [538, 0]
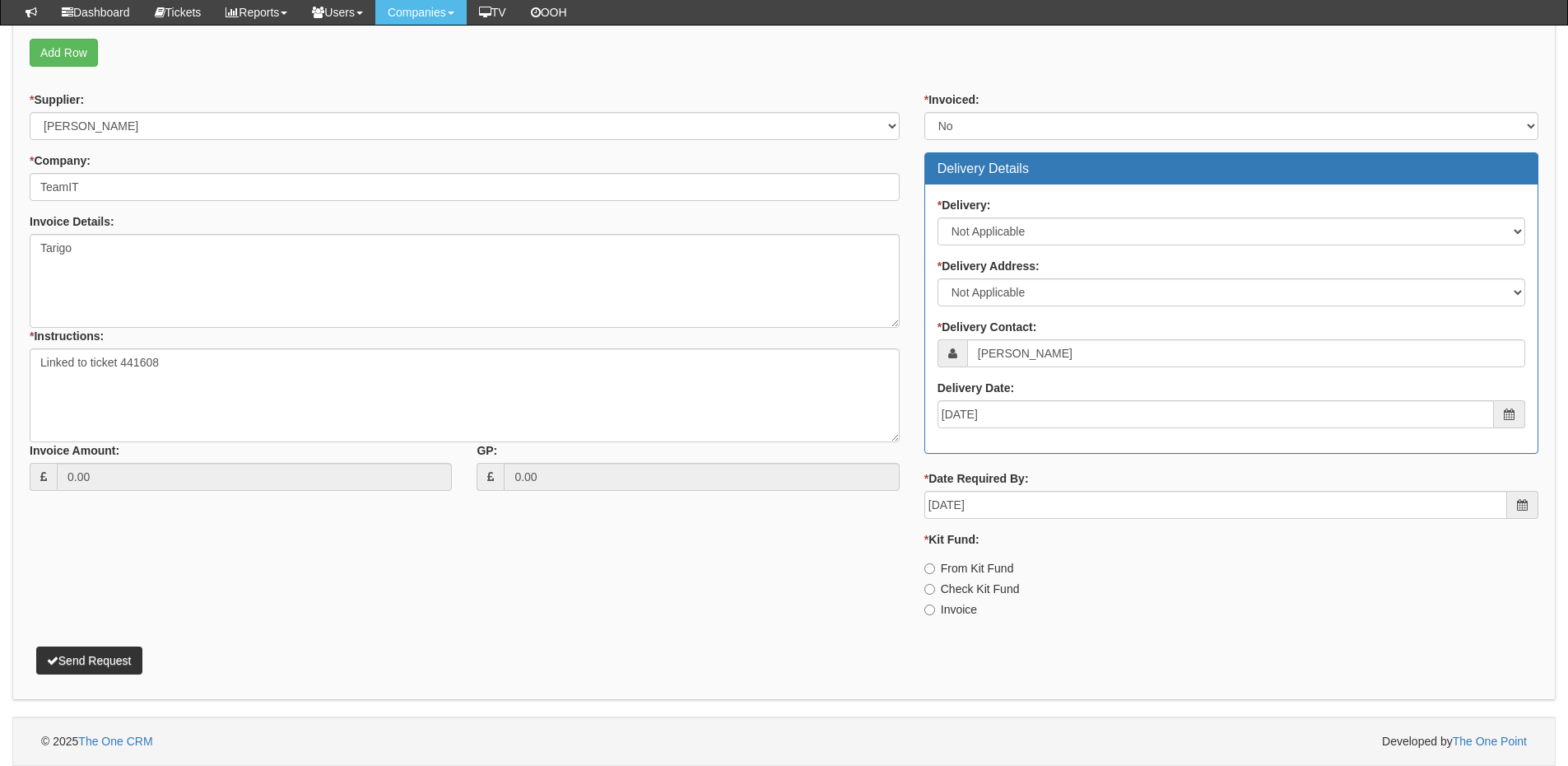
click at [942, 607] on label "Invoice" at bounding box center [951, 609] width 53 height 17
click at [935, 607] on input "Invoice" at bounding box center [930, 609] width 11 height 11
radio input "true"
click at [99, 656] on button "Send Request" at bounding box center [89, 660] width 107 height 28
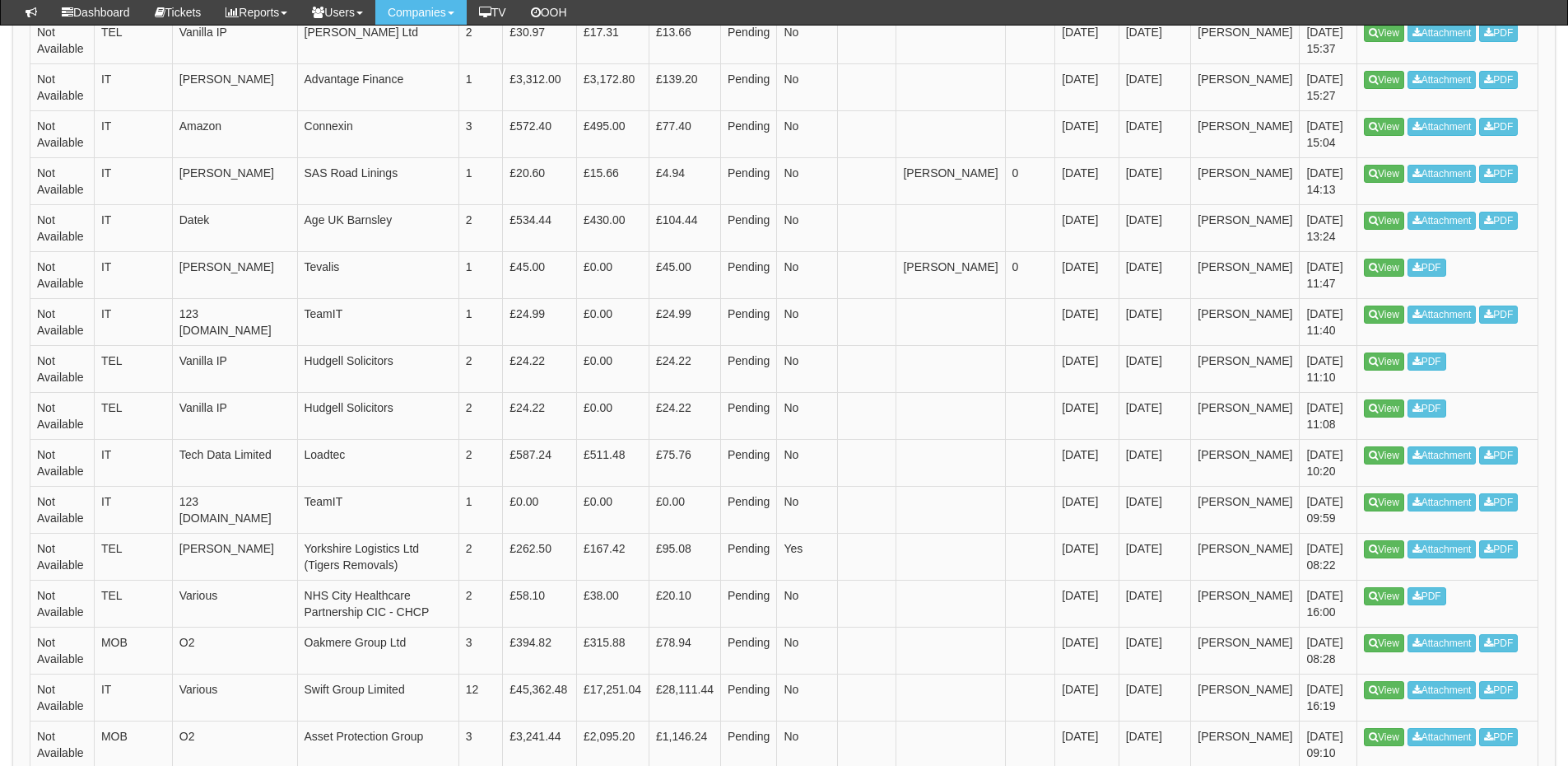
scroll to position [1317, 0]
